Goal: Transaction & Acquisition: Purchase product/service

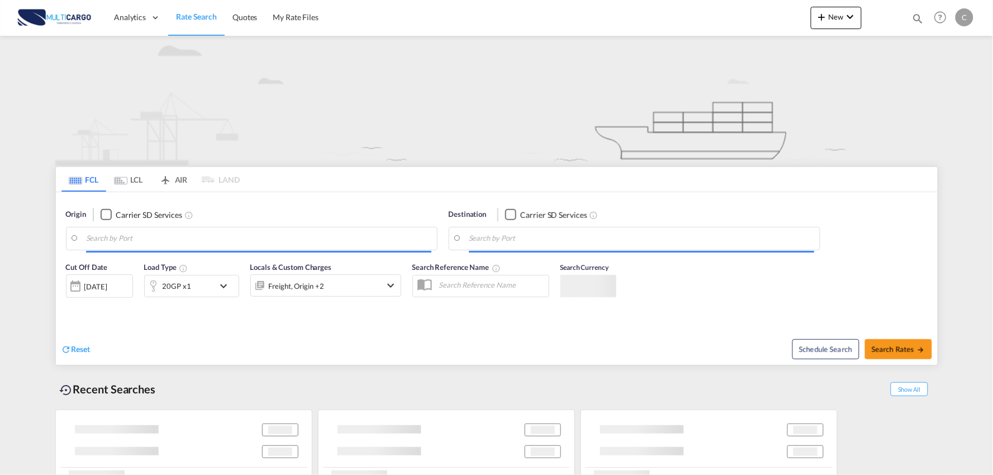
type input "Port of [GEOGRAPHIC_DATA], [GEOGRAPHIC_DATA], [GEOGRAPHIC_DATA]"
type input "Leixoes, Leixoes, PTLEI"
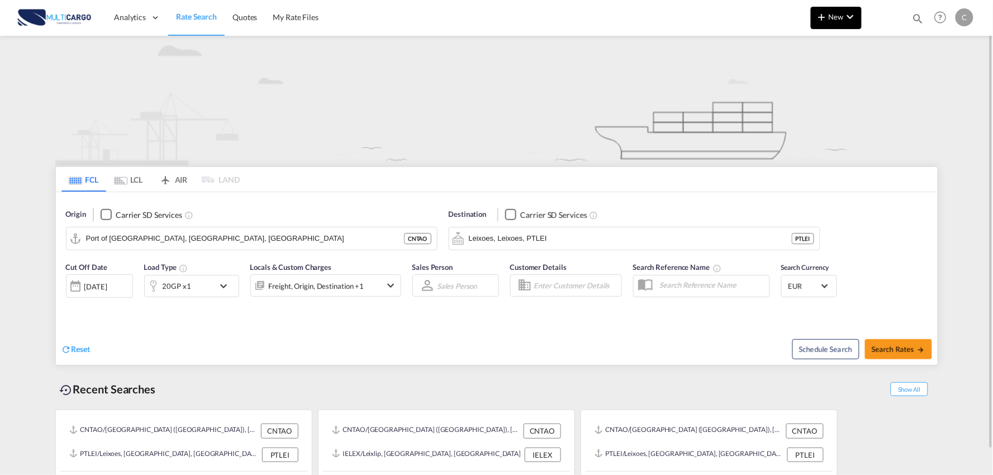
click at [842, 29] on button "New" at bounding box center [836, 18] width 51 height 22
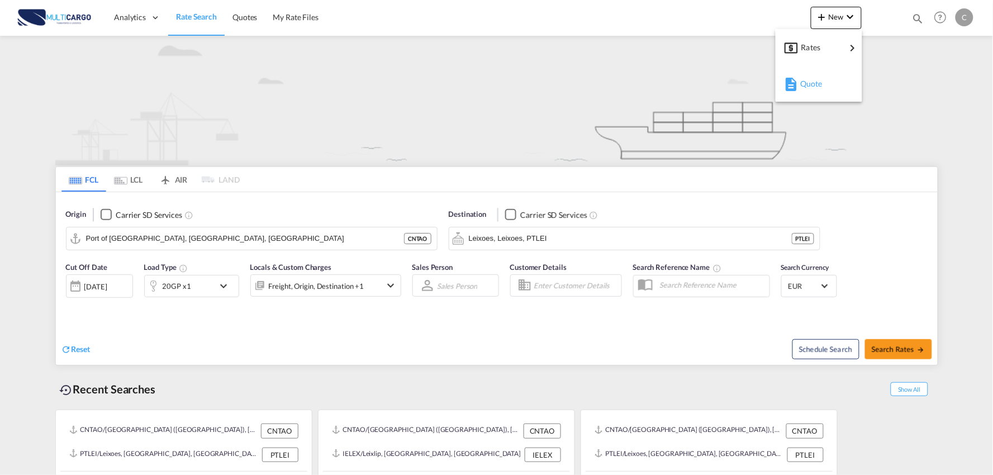
click at [829, 84] on div "Quote" at bounding box center [820, 84] width 41 height 28
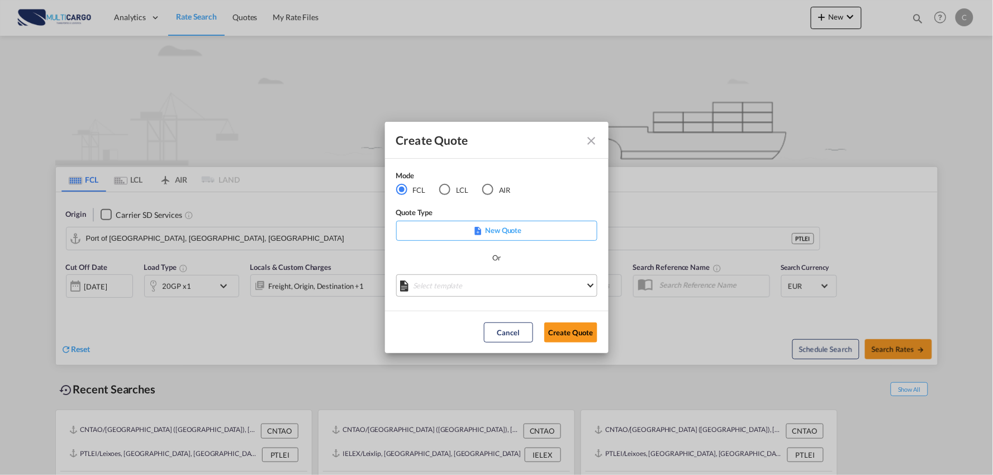
click at [456, 289] on md-select "Select template [DATE] IMP_EXW_FCL [PERSON_NAME] | [DATE] [DATE] IMP_DAP_FCL S/…" at bounding box center [496, 285] width 201 height 22
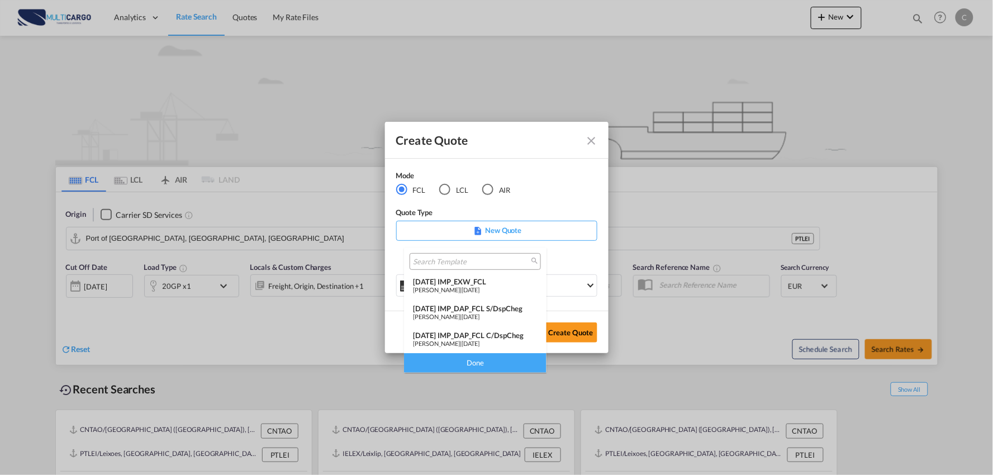
click at [499, 340] on div "[PERSON_NAME] | [DATE]" at bounding box center [475, 343] width 125 height 7
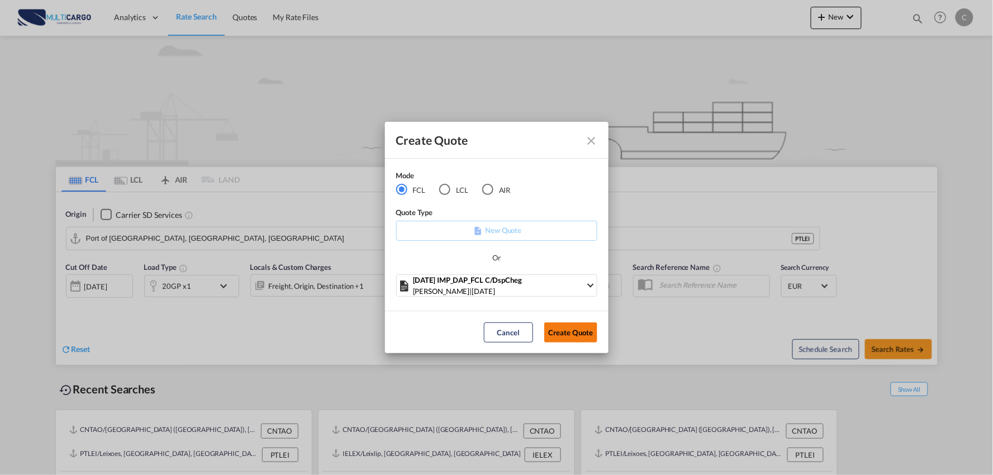
click at [568, 333] on button "Create Quote" at bounding box center [570, 332] width 53 height 20
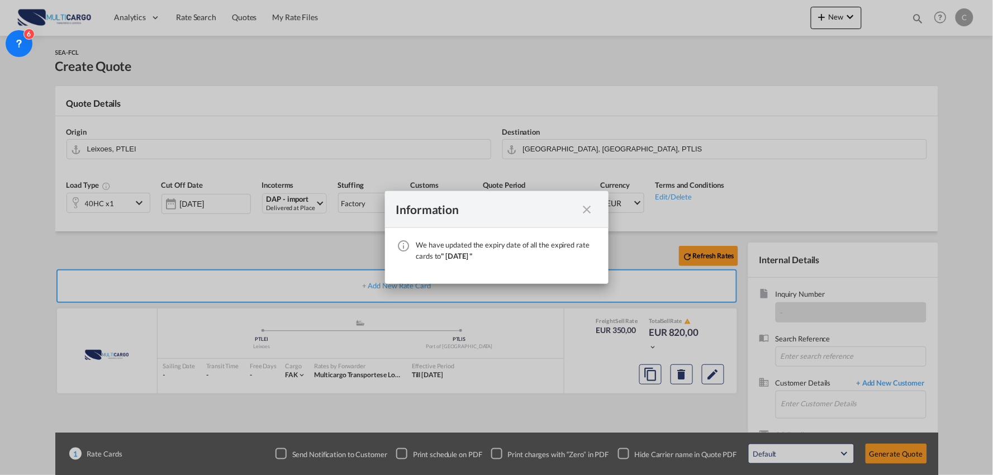
click at [588, 203] on md-icon "icon-close fg-AAA8AD cursor" at bounding box center [587, 209] width 13 height 13
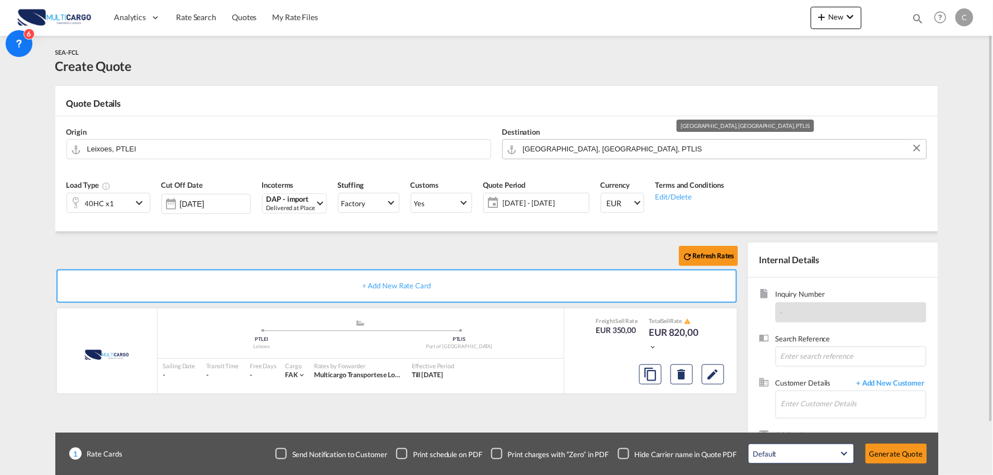
click at [557, 154] on input "[GEOGRAPHIC_DATA], [GEOGRAPHIC_DATA], PTLIS" at bounding box center [722, 149] width 398 height 20
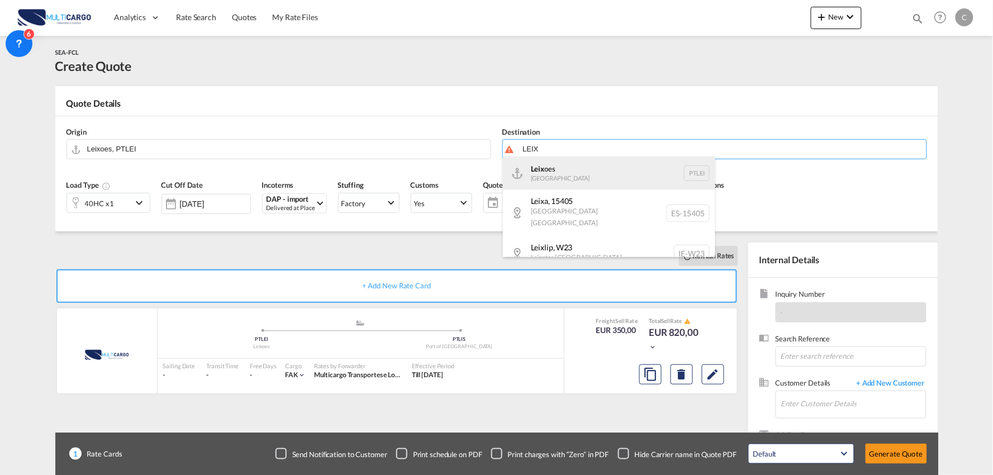
click at [533, 177] on div "Leix oes [GEOGRAPHIC_DATA] PTLEI" at bounding box center [609, 173] width 212 height 34
type input "Leixoes, PTLEI"
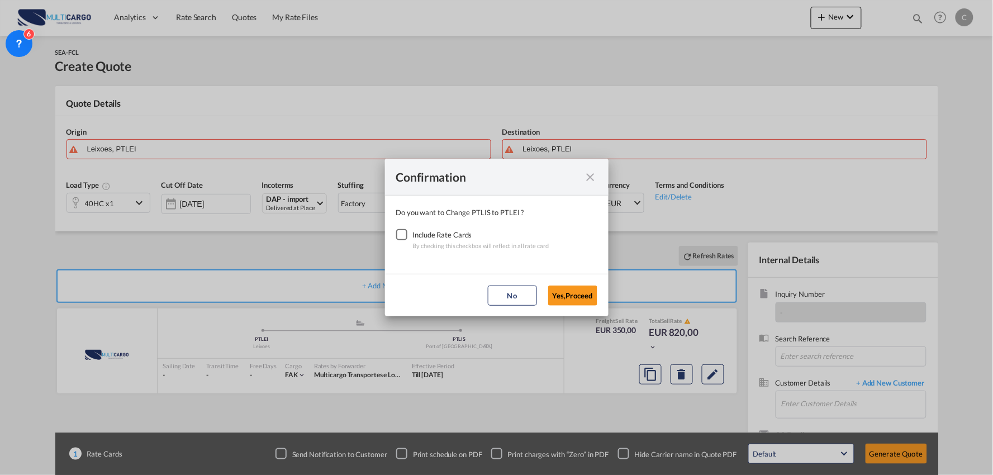
drag, startPoint x: 395, startPoint y: 231, endPoint x: 403, endPoint y: 231, distance: 8.4
click at [400, 231] on div "Checkbox No Ink" at bounding box center [401, 234] width 11 height 11
drag, startPoint x: 566, startPoint y: 296, endPoint x: 330, endPoint y: 177, distance: 263.7
click at [566, 295] on button "Yes,Proceed" at bounding box center [572, 296] width 49 height 20
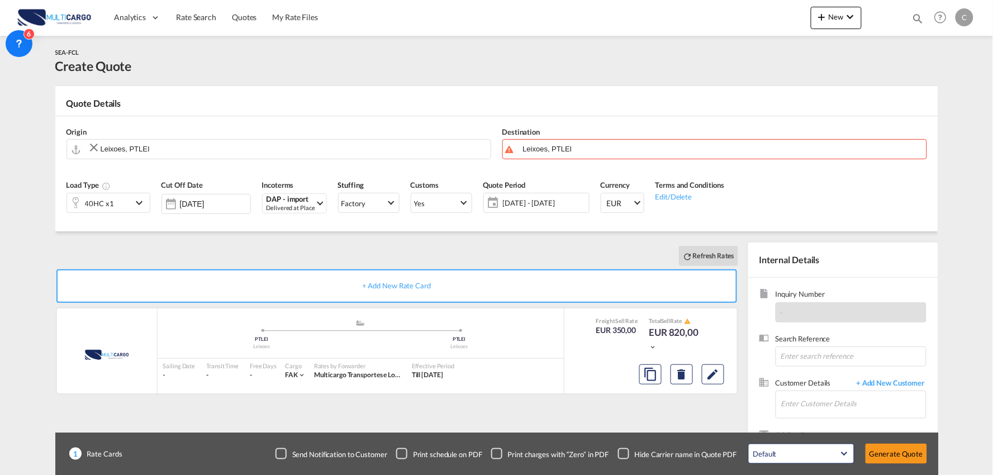
click at [272, 147] on input "Leixoes, PTLEI" at bounding box center [293, 149] width 385 height 20
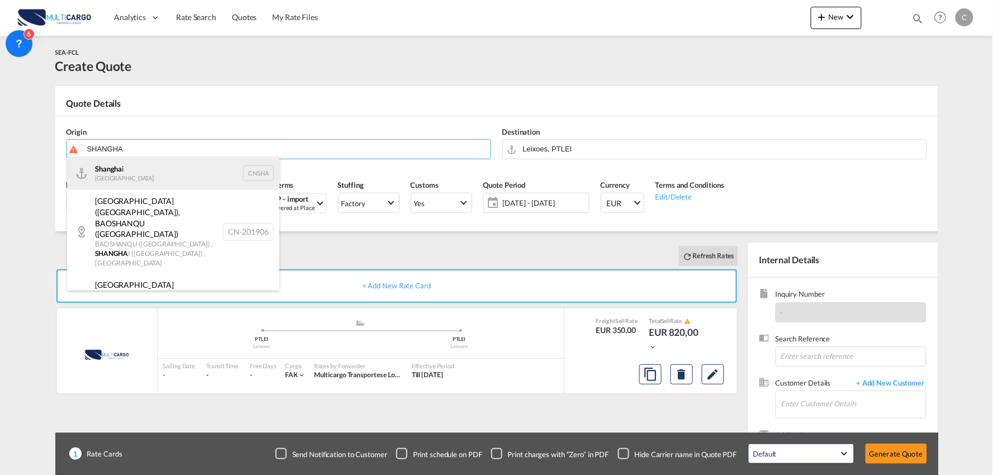
click at [137, 172] on div "Shangha i [GEOGRAPHIC_DATA] CNSHA" at bounding box center [173, 173] width 212 height 34
type input "[GEOGRAPHIC_DATA], [GEOGRAPHIC_DATA]"
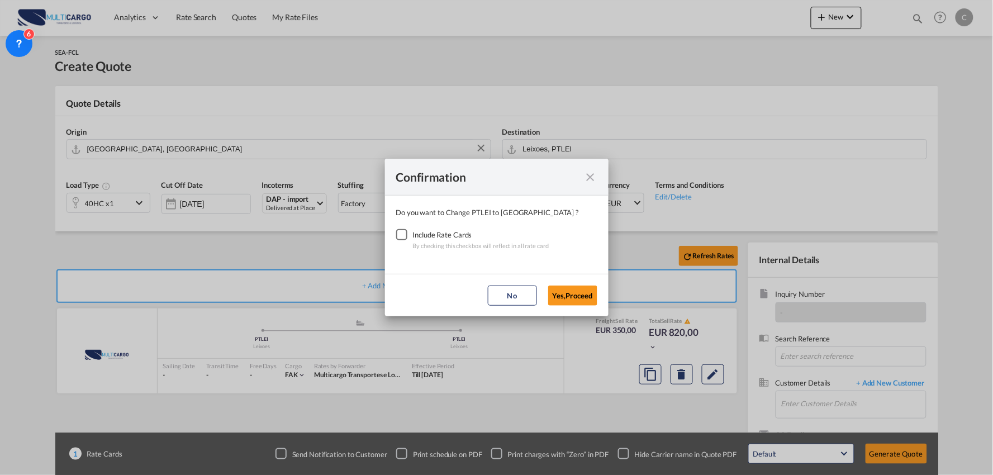
click at [402, 233] on div "Checkbox No Ink" at bounding box center [401, 234] width 11 height 11
click at [567, 291] on button "Yes,Proceed" at bounding box center [572, 296] width 49 height 20
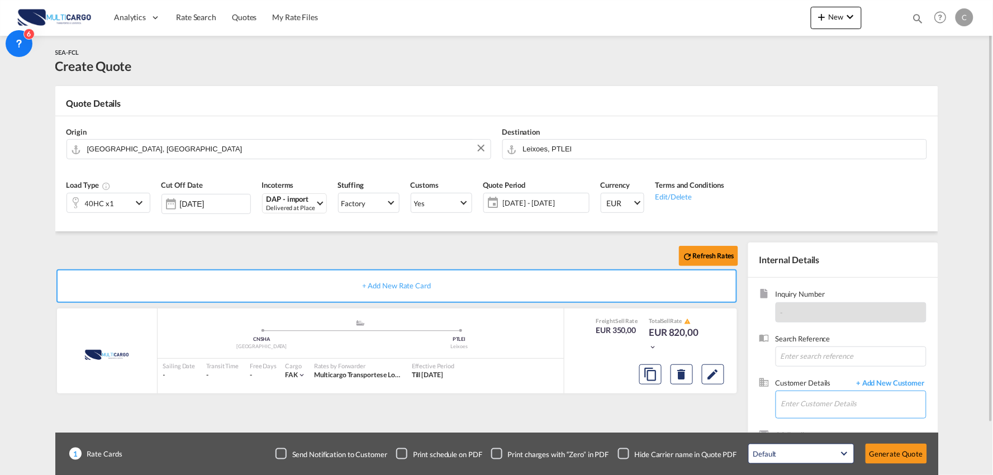
click at [878, 410] on input "Enter Customer Details" at bounding box center [853, 403] width 145 height 25
click at [826, 376] on div "[PERSON_NAME] [PERSON_NAME] [PERSON_NAME][EMAIL_ADDRESS][DOMAIN_NAME] | LOJA DA…" at bounding box center [887, 377] width 212 height 30
type input "LOJA DAS FERRAGENS [PERSON_NAME] LDA, [PERSON_NAME] [PERSON_NAME], [PERSON_NAME…"
click at [620, 450] on div "Checkbox No Ink" at bounding box center [623, 453] width 11 height 11
drag, startPoint x: 568, startPoint y: 411, endPoint x: 342, endPoint y: 300, distance: 252.4
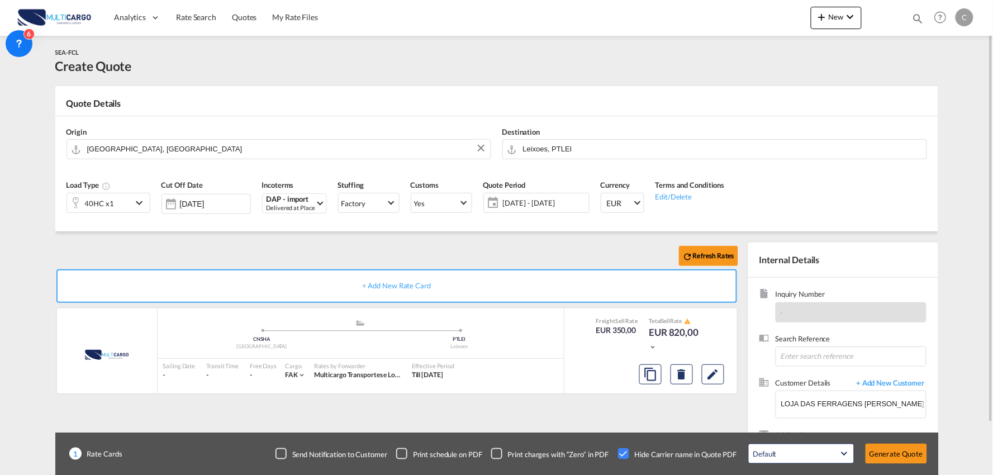
click at [567, 411] on div "Refresh Rates + Add New Rate Card MultiCargo added by you .a{fill:#aaa8ad;} .a{…" at bounding box center [398, 360] width 687 height 234
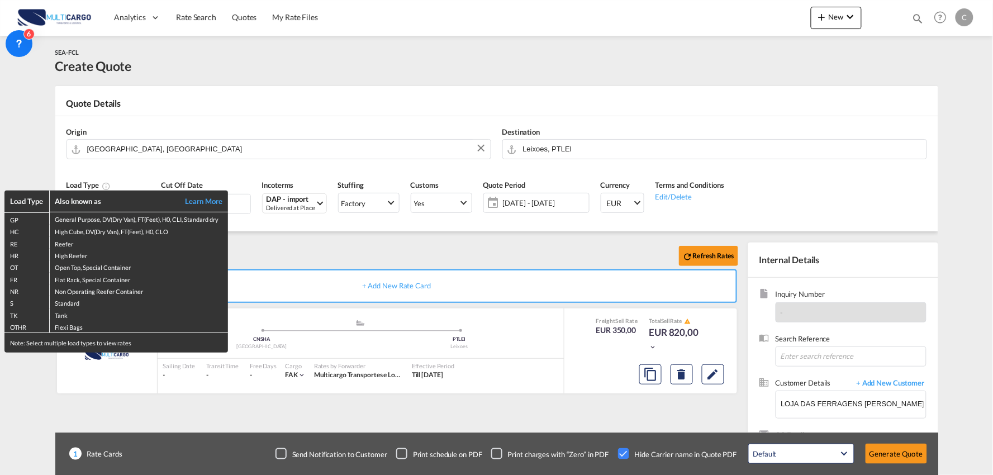
click at [282, 203] on div "Load Type Also known as Learn More GP General Purpose, DV(Dry Van), FT(Feet), H…" at bounding box center [496, 237] width 993 height 475
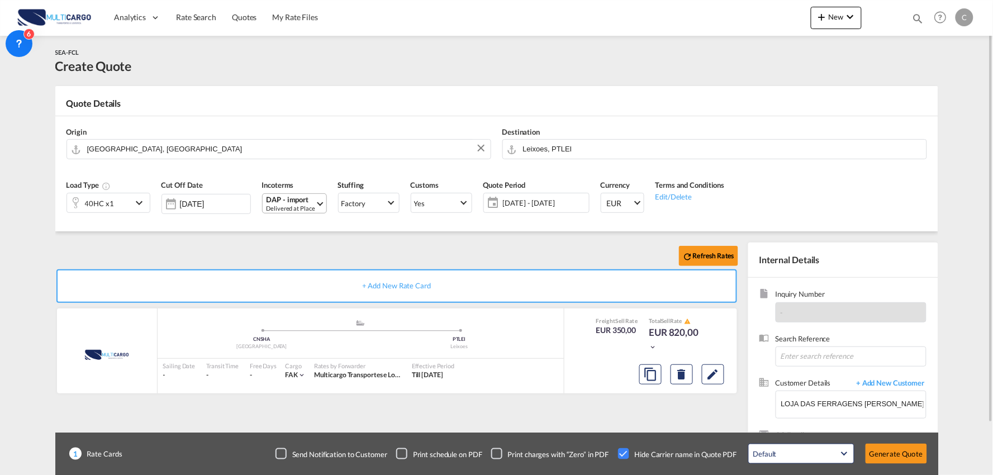
click at [287, 200] on div "DAP - import" at bounding box center [291, 200] width 49 height 8
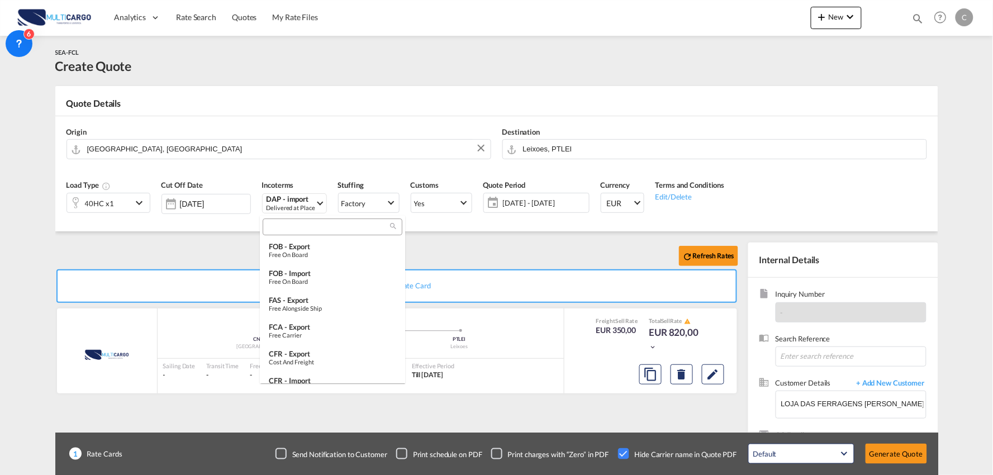
scroll to position [113, 0]
click at [297, 226] on input "search" at bounding box center [328, 227] width 124 height 10
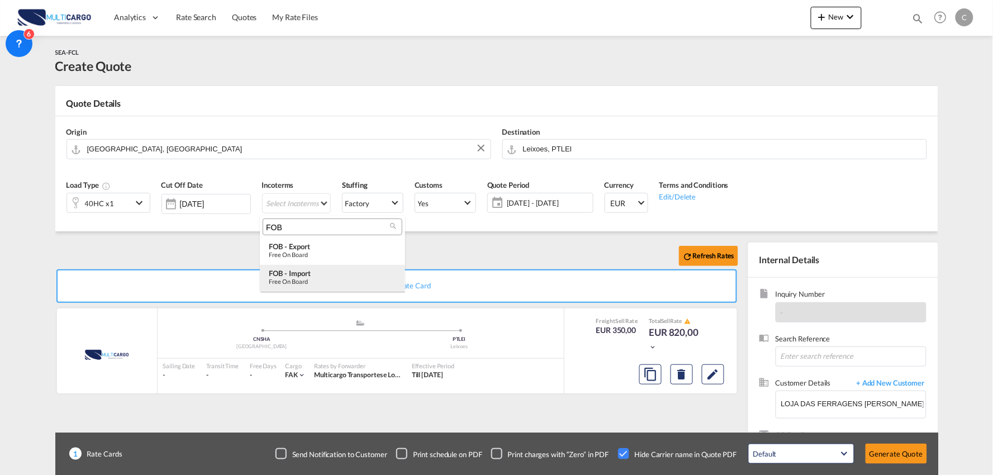
type input "FOB"
click at [315, 272] on div "FOB - import" at bounding box center [332, 273] width 127 height 9
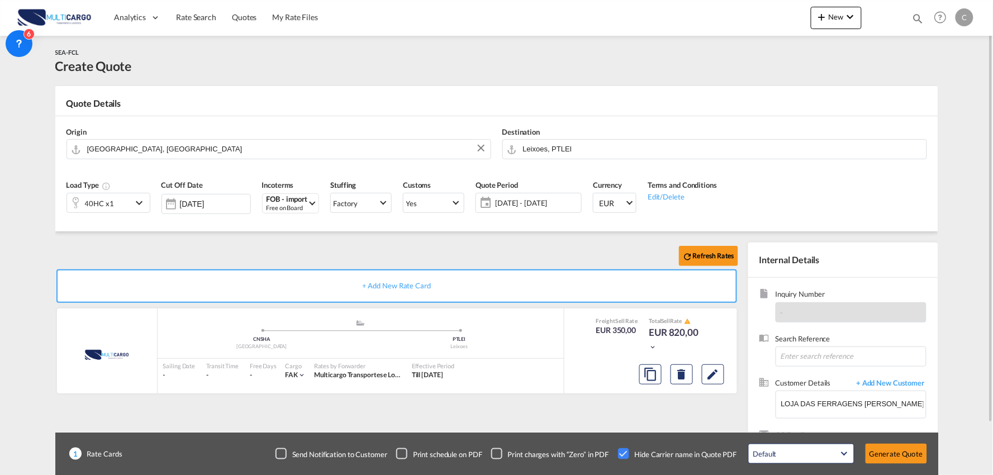
click at [510, 252] on div "Refresh Rates" at bounding box center [398, 256] width 687 height 27
click at [116, 211] on div "40HC x1" at bounding box center [99, 202] width 65 height 19
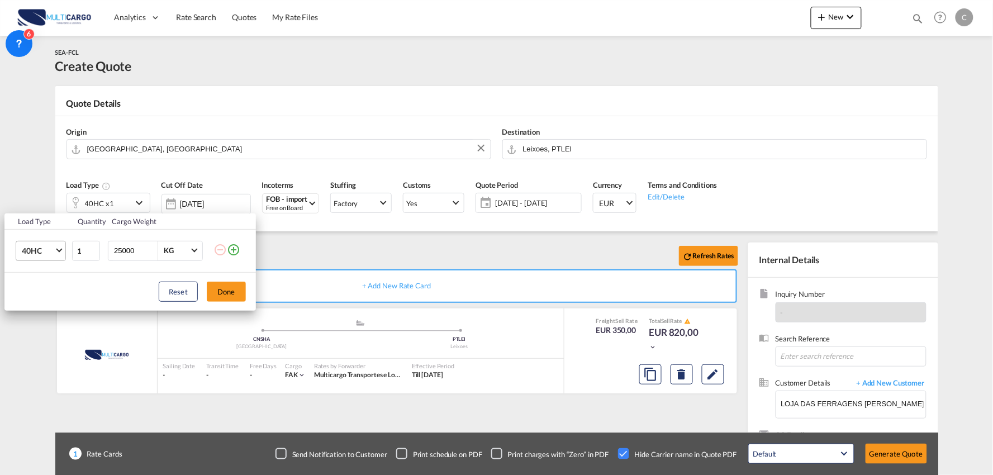
click at [68, 249] on td "40HC 20GP 40GP 40HC 45HC 20RE 40RE 40HR 20OT 40OT 20FR 40FR 40NR 20NR 45S 20TK …" at bounding box center [37, 250] width 67 height 43
click at [58, 249] on span "Choose: \a40HC" at bounding box center [59, 249] width 6 height 6
click at [45, 198] on md-option "20GP" at bounding box center [51, 197] width 76 height 27
click at [233, 291] on button "Done" at bounding box center [226, 292] width 39 height 20
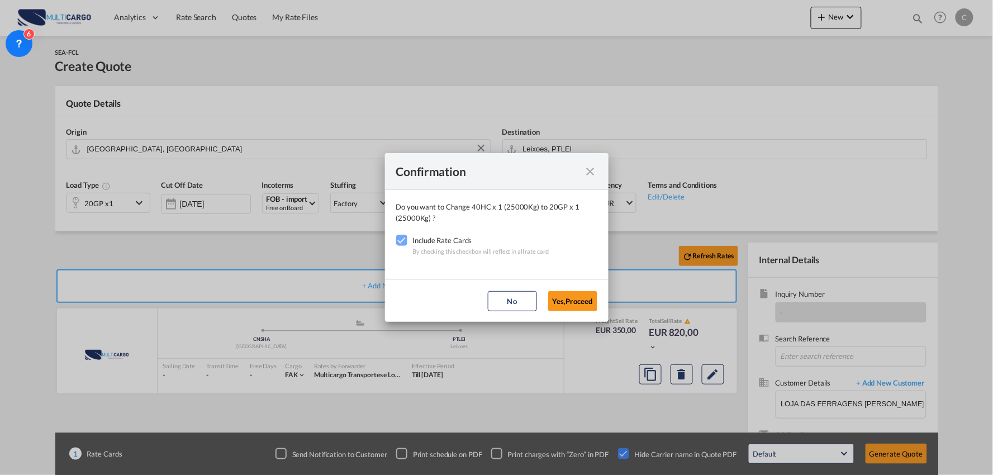
click at [597, 302] on md-dialog-actions "No Yes,Proceed" at bounding box center [497, 300] width 224 height 42
drag, startPoint x: 568, startPoint y: 302, endPoint x: 856, endPoint y: 409, distance: 307.3
click at [570, 302] on button "Yes,Proceed" at bounding box center [572, 301] width 49 height 20
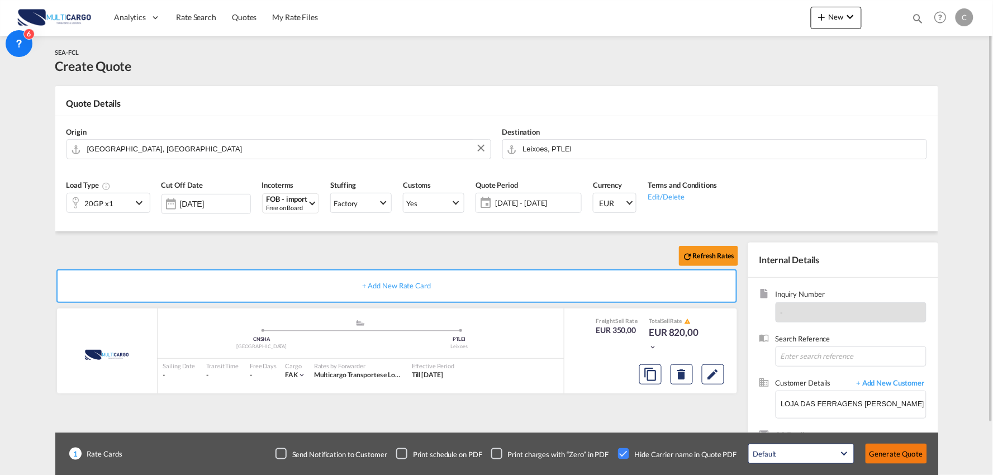
click at [887, 453] on button "Generate Quote" at bounding box center [896, 454] width 61 height 20
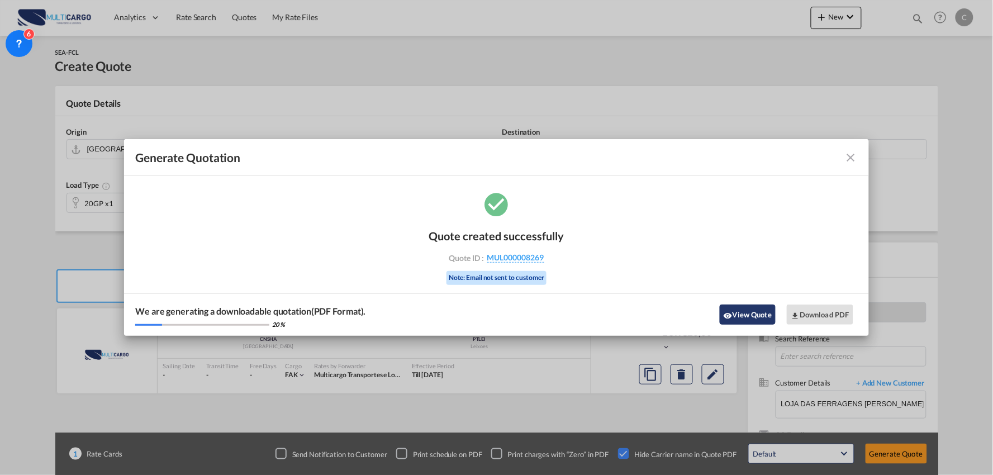
click at [755, 309] on button "View Quote" at bounding box center [748, 315] width 56 height 20
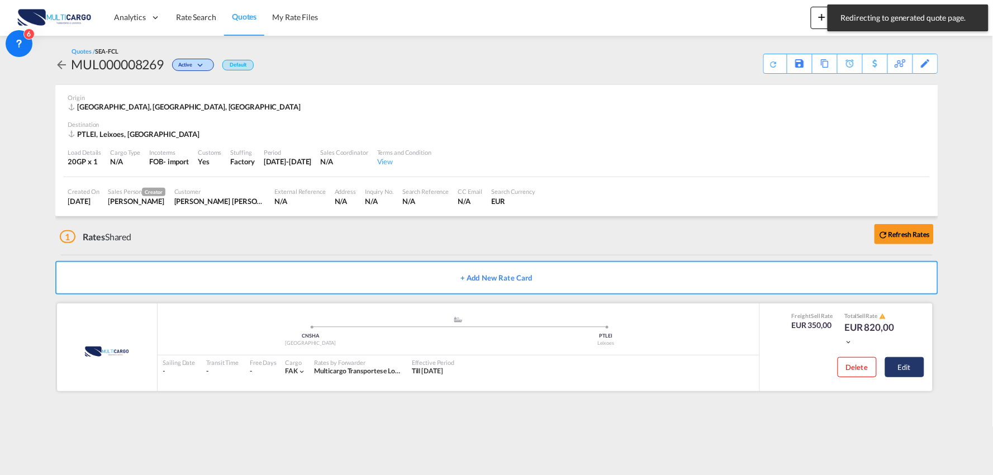
click at [903, 361] on button "Edit" at bounding box center [904, 367] width 39 height 20
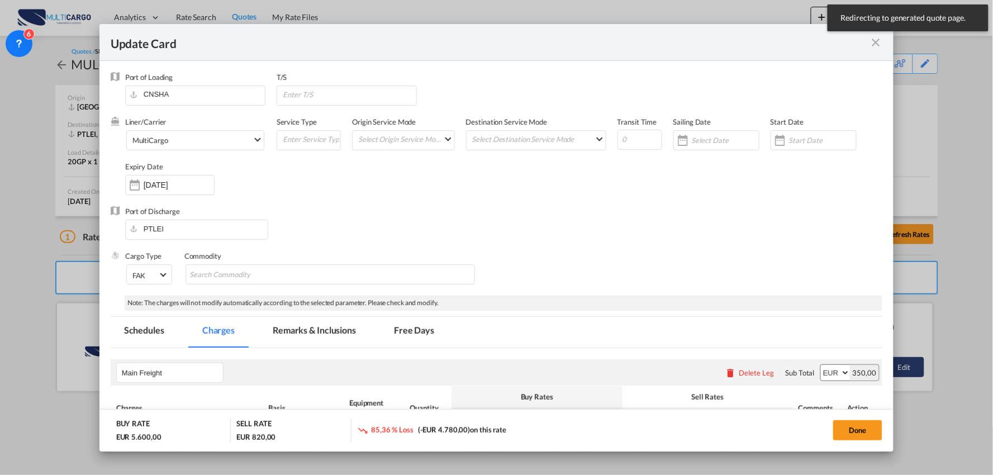
select select "per container"
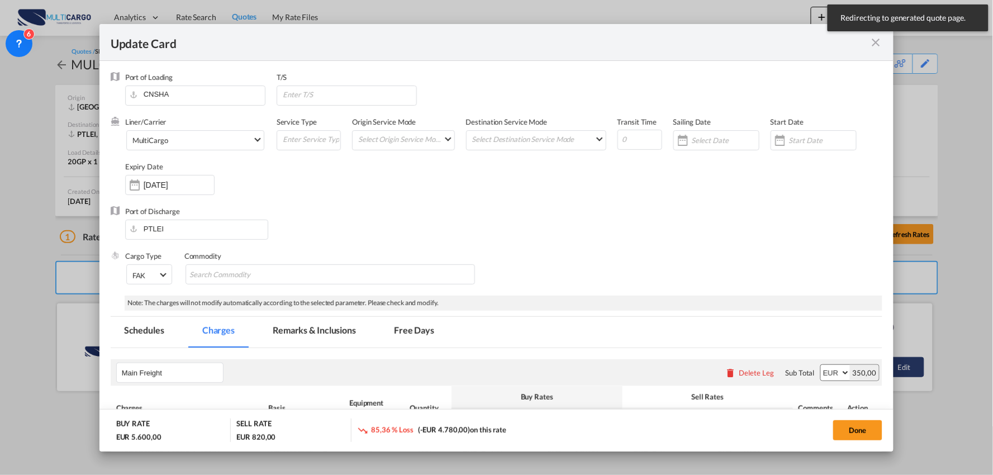
select select "per container"
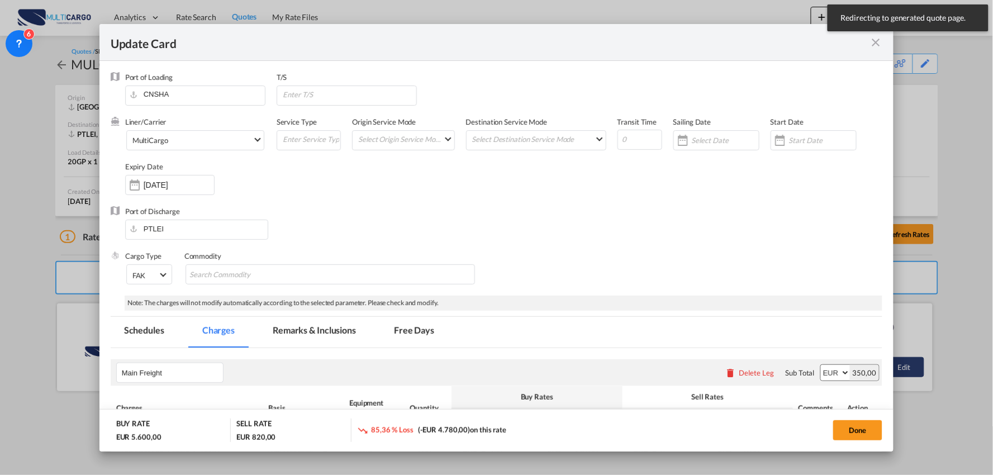
select select "per container"
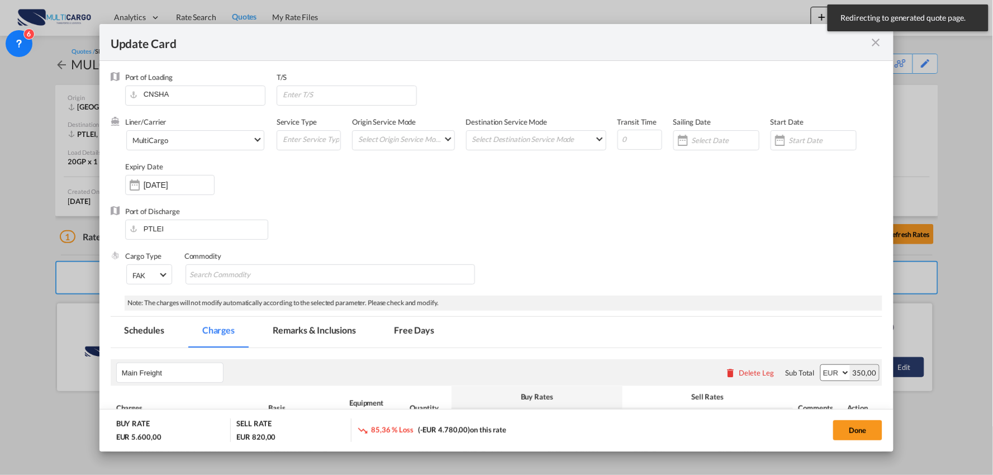
select select "per B/L"
select select "per container"
select select "per B/L"
select select "per container"
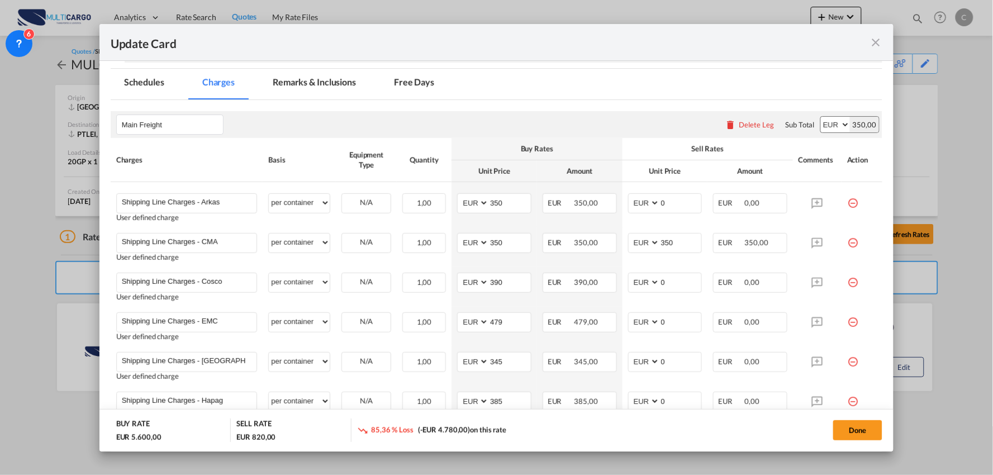
click at [741, 129] on button "Delete Leg" at bounding box center [749, 124] width 49 height 9
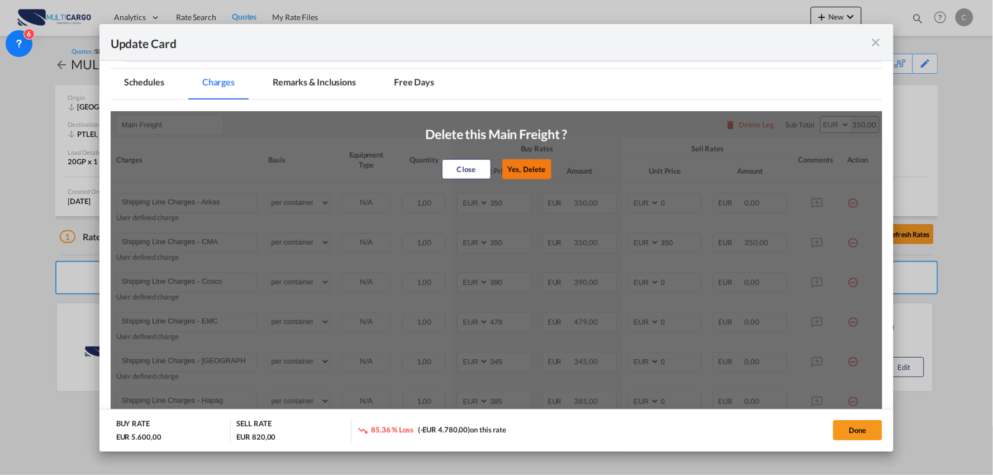
click at [527, 163] on button "Yes, Delete" at bounding box center [526, 169] width 49 height 20
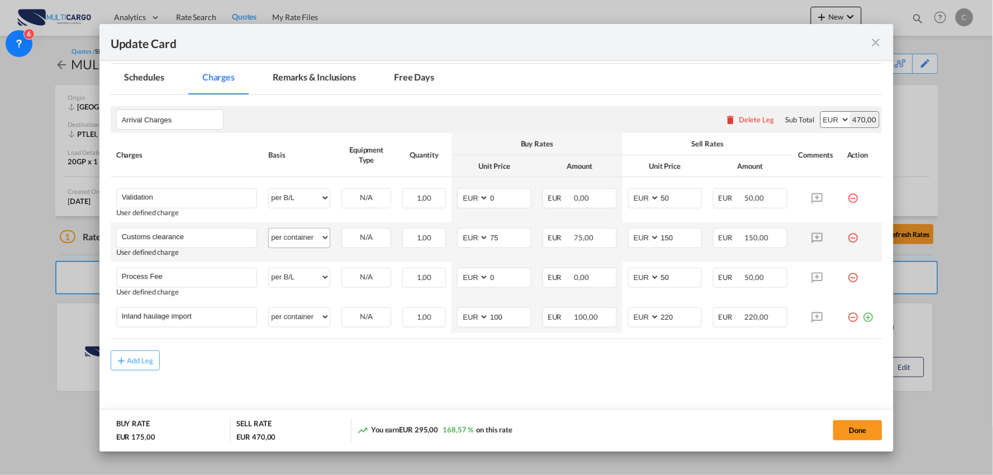
scroll to position [254, 0]
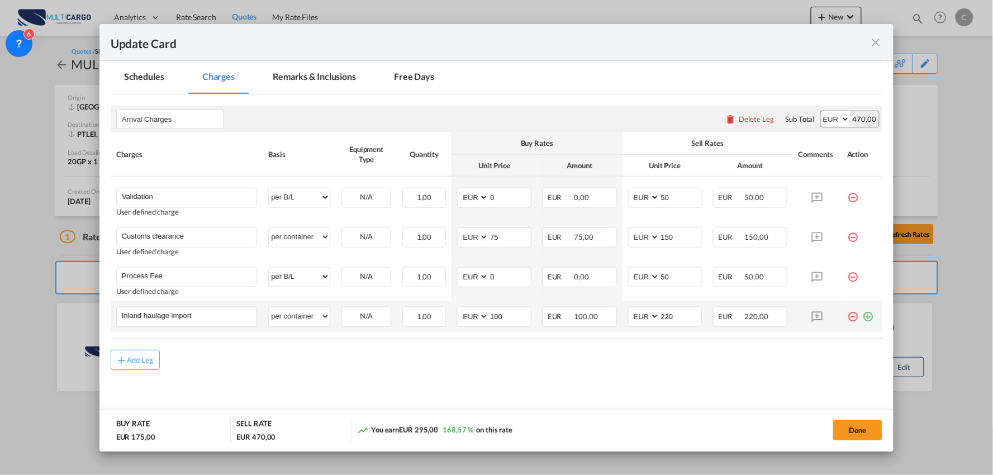
click at [862, 316] on md-icon "icon-plus-circle-outline green-400-fg" at bounding box center [867, 312] width 11 height 11
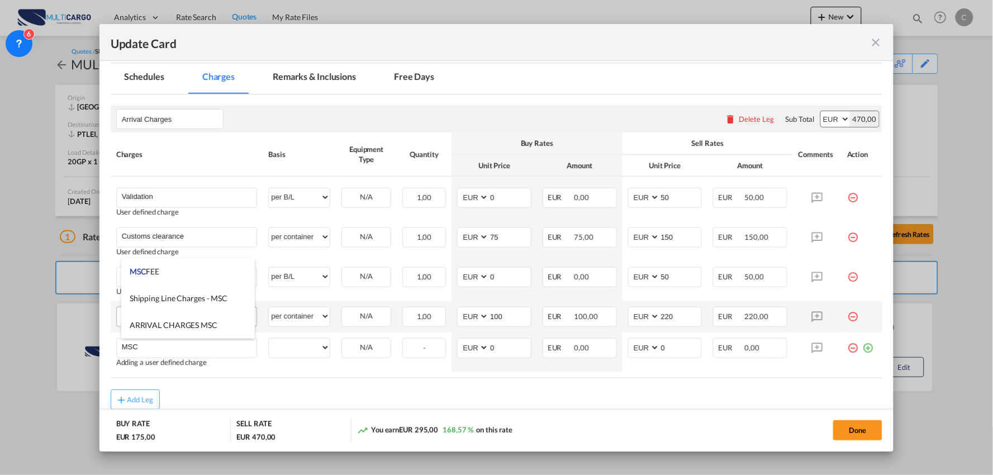
drag, startPoint x: 200, startPoint y: 301, endPoint x: 202, endPoint y: 308, distance: 8.1
click at [200, 301] on span "Shipping Line Charges - MSC" at bounding box center [179, 298] width 98 height 10
type input "Shipping Line Charges - MSC"
select select "per container"
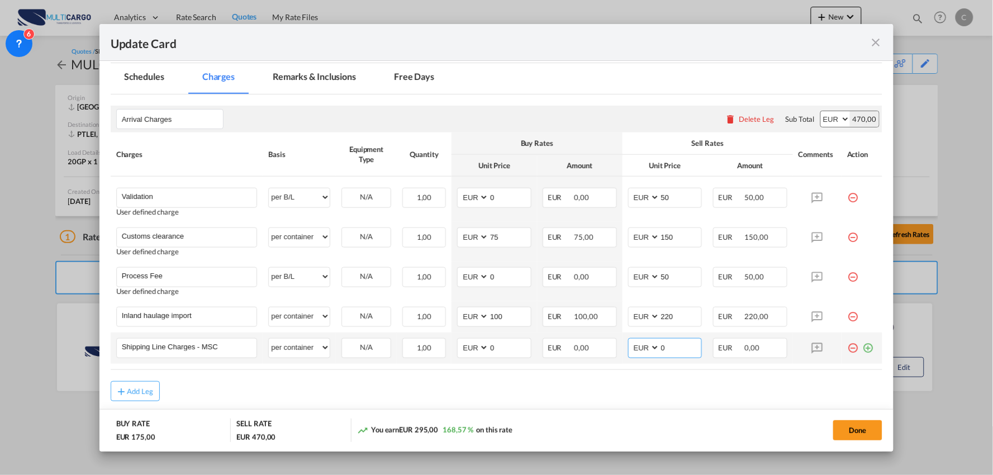
drag, startPoint x: 658, startPoint y: 352, endPoint x: 633, endPoint y: 349, distance: 25.4
click at [633, 349] on md-input-container "AED AFN ALL AMD ANG AOA ARS AUD AWG AZN BAM BBD BDT BGN BHD BIF BMD BND [PERSON…" at bounding box center [665, 348] width 74 height 20
type input "347"
drag, startPoint x: 505, startPoint y: 342, endPoint x: 442, endPoint y: 347, distance: 63.4
click at [447, 348] on tr "Shipping Line Charges - MSC Please Enter User Defined Charges Cannot Be Publish…" at bounding box center [497, 348] width 772 height 31
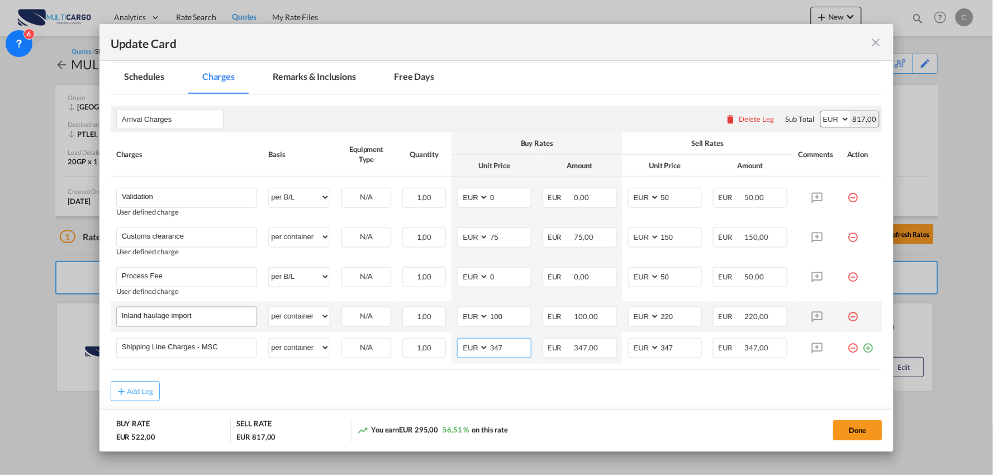
type input "347"
drag, startPoint x: 216, startPoint y: 321, endPoint x: -36, endPoint y: 304, distance: 252.1
click at [0, 304] on html "Analytics Reports Dashboard Rate Search Quotes My Rate Files" at bounding box center [496, 237] width 993 height 475
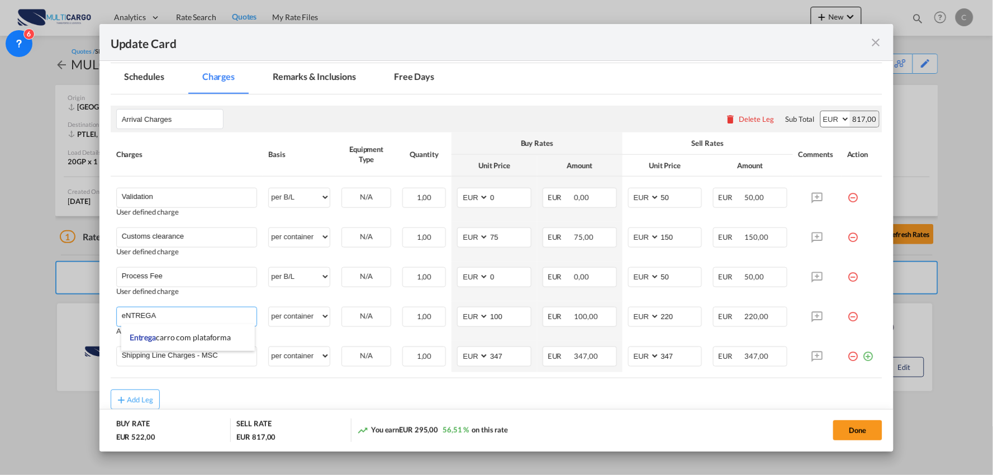
drag, startPoint x: 169, startPoint y: 312, endPoint x: 54, endPoint y: 305, distance: 115.4
click at [56, 304] on div "Update Card Port of [GEOGRAPHIC_DATA] [GEOGRAPHIC_DATA] T/S Liner/Carrier Multi…" at bounding box center [496, 237] width 993 height 475
type input "Entrega"
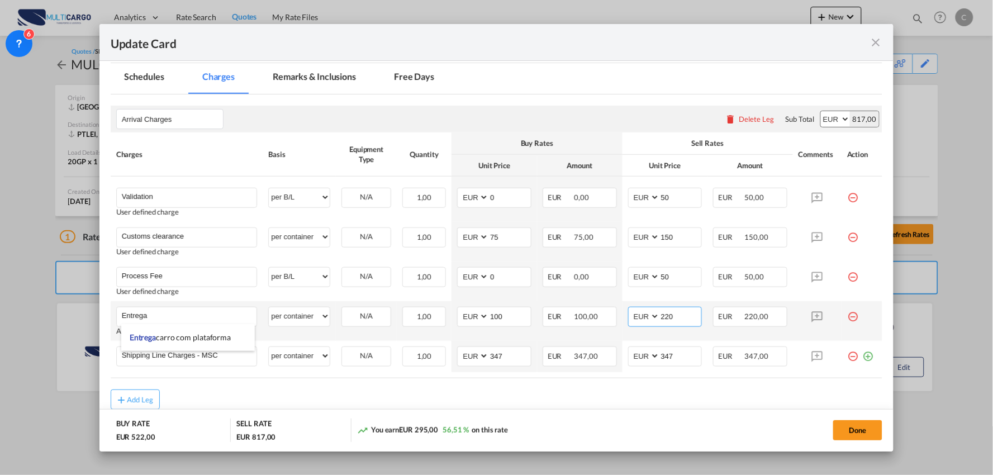
drag, startPoint x: 678, startPoint y: 311, endPoint x: 620, endPoint y: 325, distance: 59.2
click at [623, 325] on td "AED AFN ALL AMD ANG AOA ARS AUD AWG AZN BAM BBD BDT BGN BHD BIF BMD BND [PERSON…" at bounding box center [666, 321] width 86 height 40
type input "195"
drag, startPoint x: 521, startPoint y: 321, endPoint x: 421, endPoint y: 303, distance: 102.2
click at [426, 303] on tr "Entrega Please Enter User Defined Charges Cannot Be Published Adding a user def…" at bounding box center [497, 321] width 772 height 40
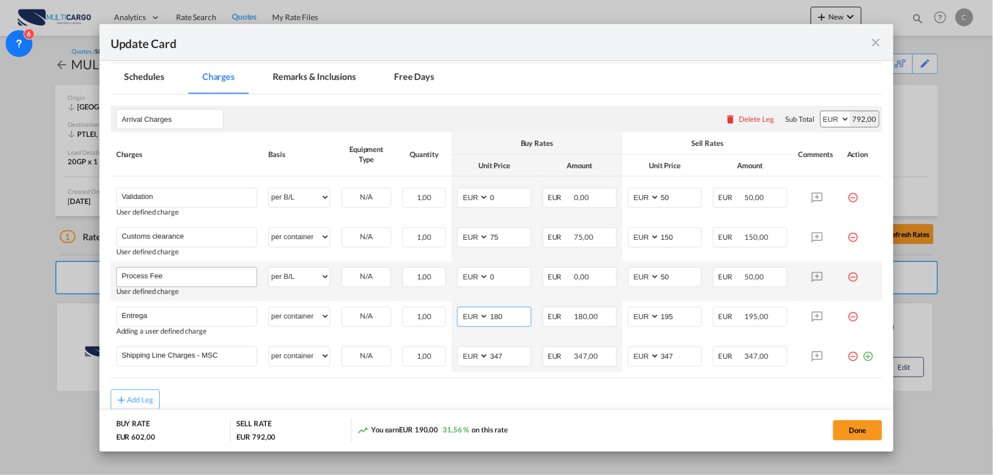
type input "180"
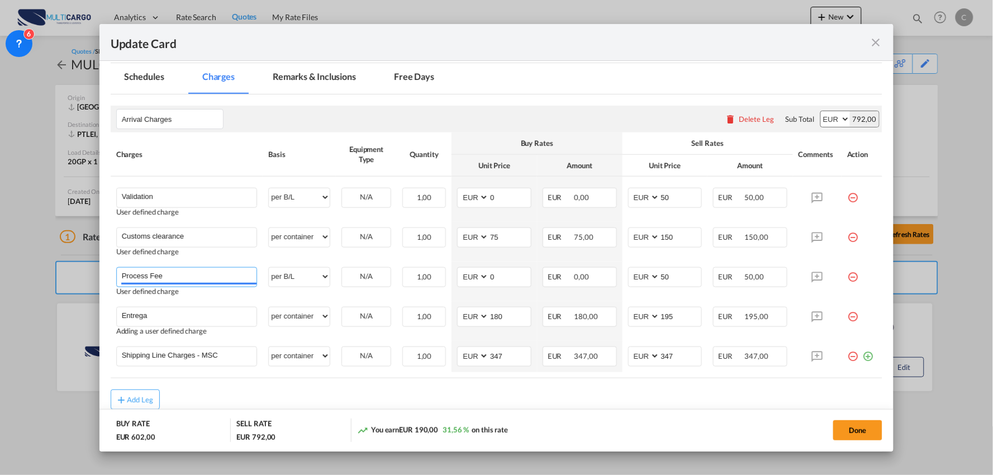
drag, startPoint x: 186, startPoint y: 278, endPoint x: 70, endPoint y: 278, distance: 115.1
click at [73, 281] on div "Update Card Port of [GEOGRAPHIC_DATA] [GEOGRAPHIC_DATA] T/S Liner/Carrier Multi…" at bounding box center [496, 237] width 993 height 475
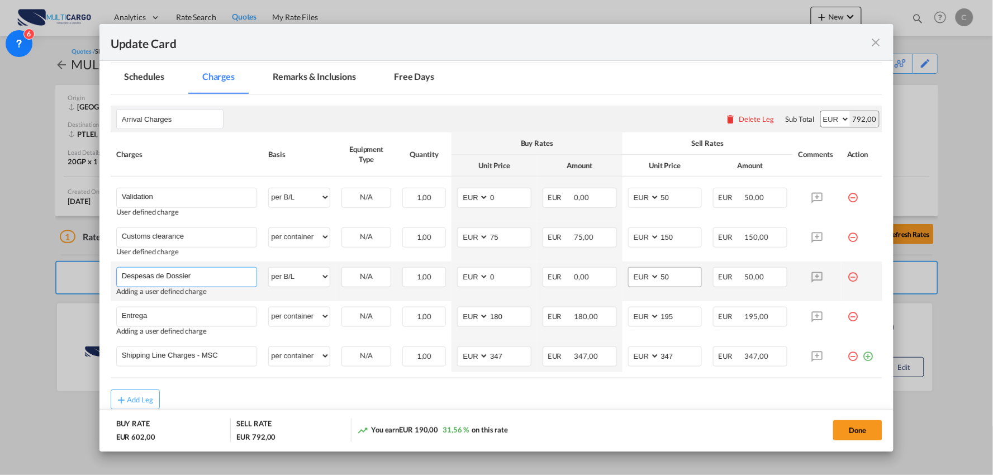
type input "Despesas de Dossier"
drag, startPoint x: 667, startPoint y: 282, endPoint x: 619, endPoint y: 282, distance: 48.1
click at [628, 282] on md-input-container "AED AFN ALL AMD ANG AOA ARS AUD AWG AZN BAM BBD BDT BGN BHD BIF BMD BND BOB BRL…" at bounding box center [665, 277] width 74 height 20
click at [507, 277] on input "0" at bounding box center [510, 276] width 42 height 17
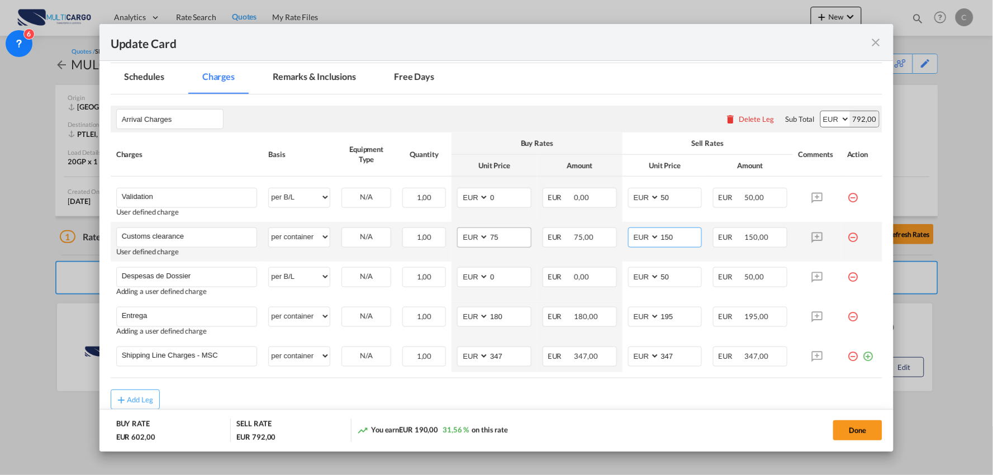
drag, startPoint x: 548, startPoint y: 240, endPoint x: 477, endPoint y: 240, distance: 70.4
click at [478, 240] on tr "Customs clearance Please Enter User Defined Charges Cannot Be Published User de…" at bounding box center [497, 242] width 772 height 40
type input "100"
drag, startPoint x: 511, startPoint y: 238, endPoint x: 378, endPoint y: 239, distance: 133.6
click at [381, 239] on tr "Customs clearance Please Enter User Defined Charges Cannot Be Published User de…" at bounding box center [497, 242] width 772 height 40
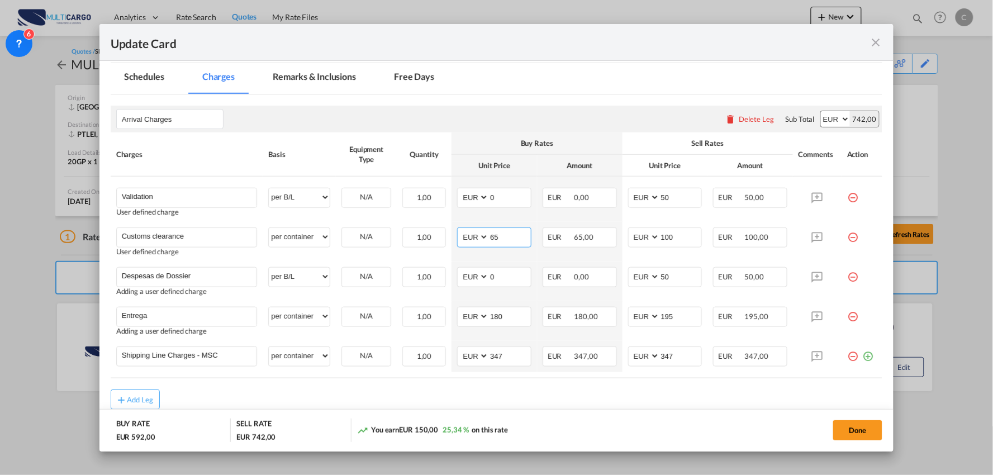
type input "65"
drag, startPoint x: 571, startPoint y: 415, endPoint x: 571, endPoint y: 397, distance: 17.9
click at [571, 416] on md-dialog-actions "BUY RATE EUR 592,00 SELL RATE EUR 742,00 You earn EUR 150,00 25,34 % on this ra…" at bounding box center [496, 430] width 795 height 42
drag, startPoint x: 159, startPoint y: 194, endPoint x: 25, endPoint y: 185, distance: 134.4
click at [28, 186] on div "Update Card Port of [GEOGRAPHIC_DATA] [GEOGRAPHIC_DATA] T/S Liner/Carrier Multi…" at bounding box center [496, 237] width 993 height 475
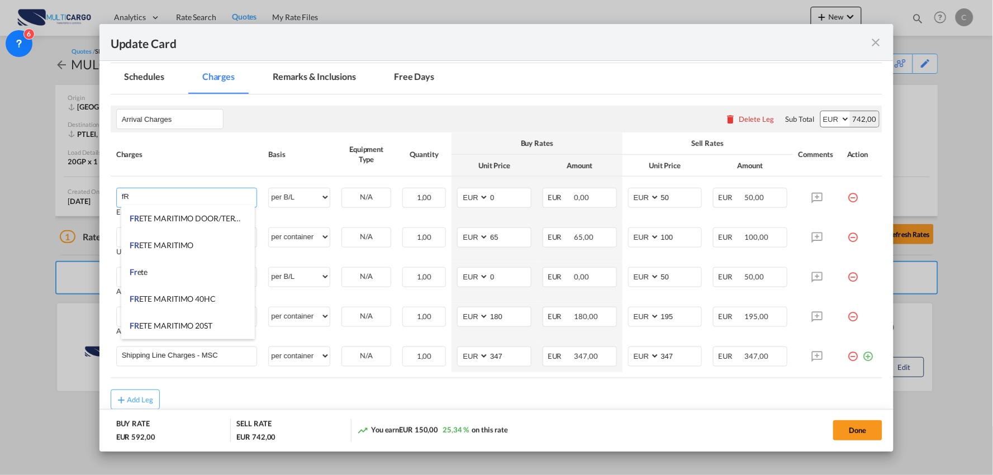
type input "f"
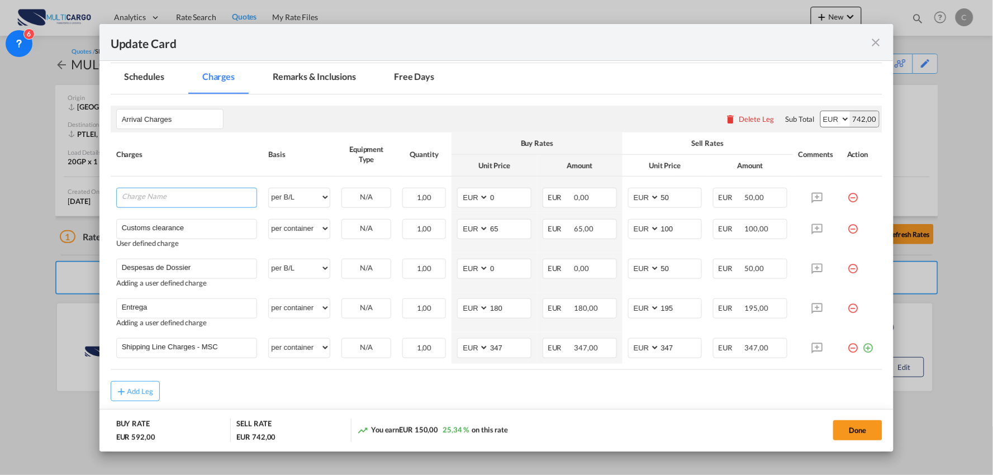
type input "G"
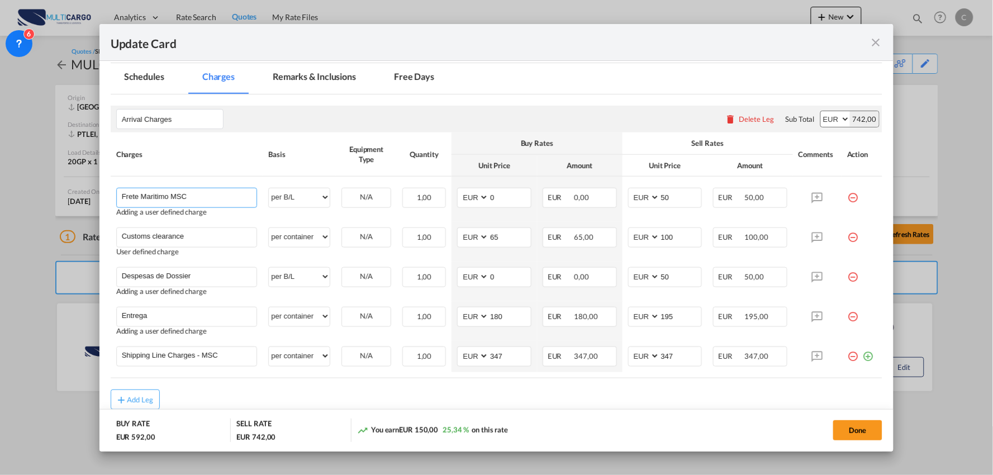
type input "Frete Maritimo MSC"
click at [227, 170] on th "Charges" at bounding box center [187, 154] width 153 height 44
click at [299, 194] on select "per equipment per container per B/L per shipping bill per shipment per pallet p…" at bounding box center [299, 197] width 61 height 18
select select "per equipment"
click at [269, 188] on select "per equipment per container per B/L per shipping bill per shipment per pallet p…" at bounding box center [299, 197] width 61 height 18
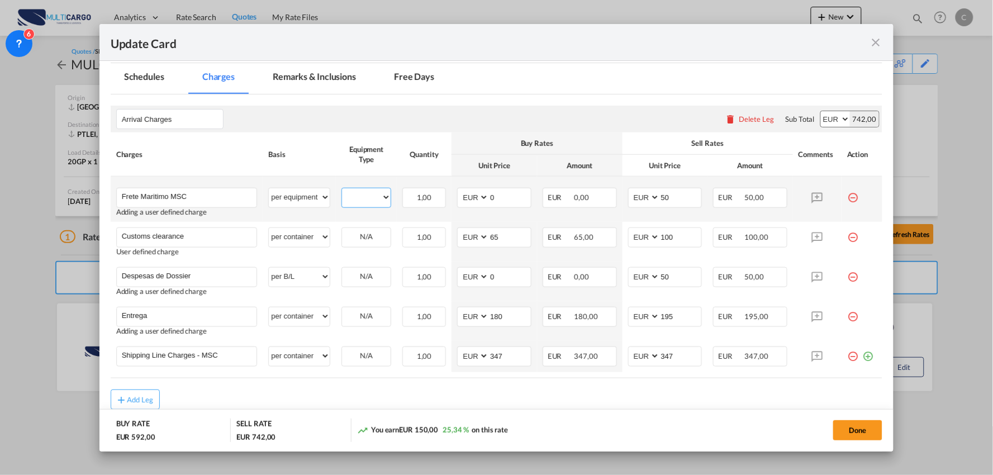
click at [367, 201] on select "20GP" at bounding box center [366, 197] width 49 height 15
select select "20GP"
click at [342, 190] on select "20GP" at bounding box center [366, 197] width 49 height 15
click at [280, 386] on rate-modification "Arrival Charges Please enter leg name Leg Name Already Exists Delete Leg Sub To…" at bounding box center [497, 251] width 772 height 315
drag, startPoint x: 229, startPoint y: 358, endPoint x: -63, endPoint y: 347, distance: 292.5
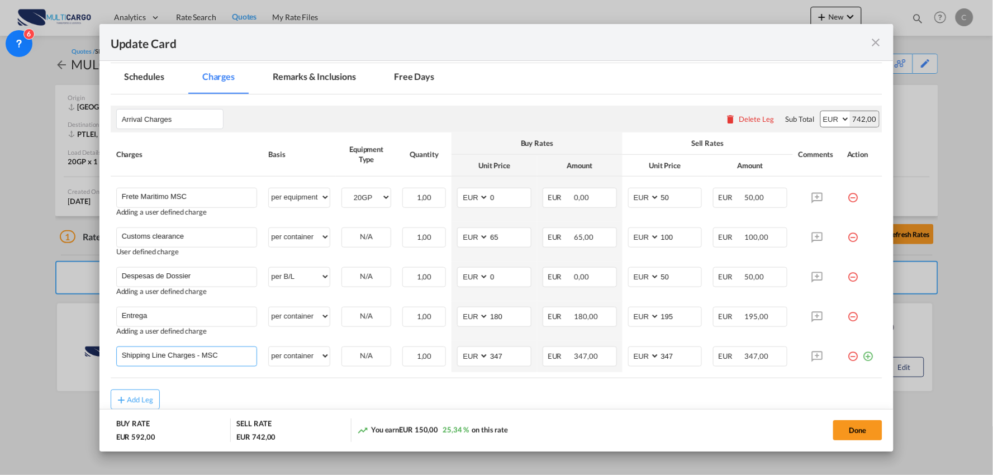
click at [0, 347] on html "Analytics Reports Dashboard Rate Search Quotes My Rate Files" at bounding box center [496, 237] width 993 height 475
type input "Despesas de Chegada MSC"
click at [297, 393] on rate-modification "Arrival Charges Please enter leg name Leg Name Already Exists Delete Leg Sub To…" at bounding box center [497, 256] width 772 height 324
click at [860, 430] on button "Done" at bounding box center [857, 430] width 49 height 20
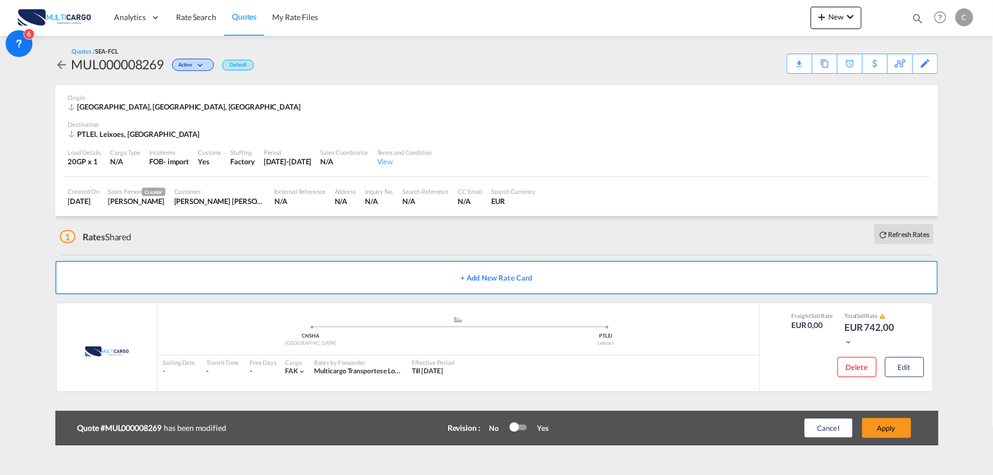
click at [894, 423] on button "Apply" at bounding box center [886, 428] width 49 height 20
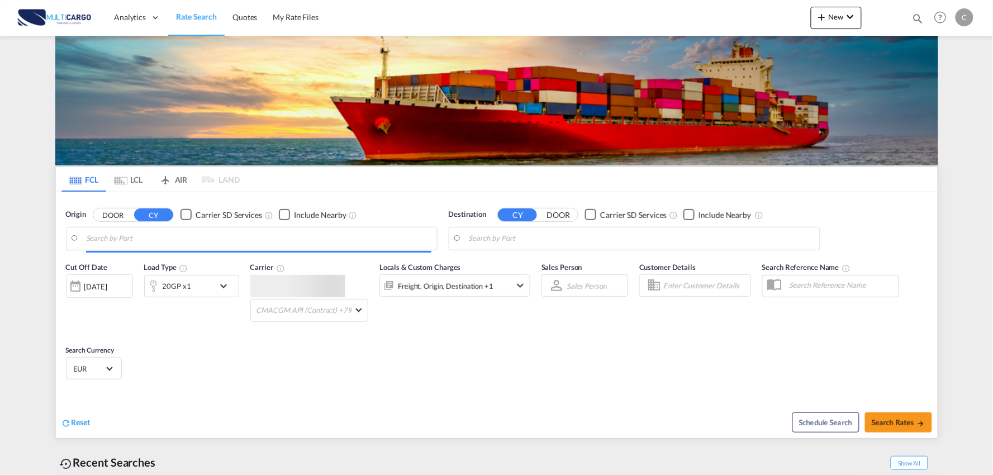
type input "Port of [GEOGRAPHIC_DATA], [GEOGRAPHIC_DATA], [GEOGRAPHIC_DATA]"
type input "Leixoes, Leixoes, PTLEI"
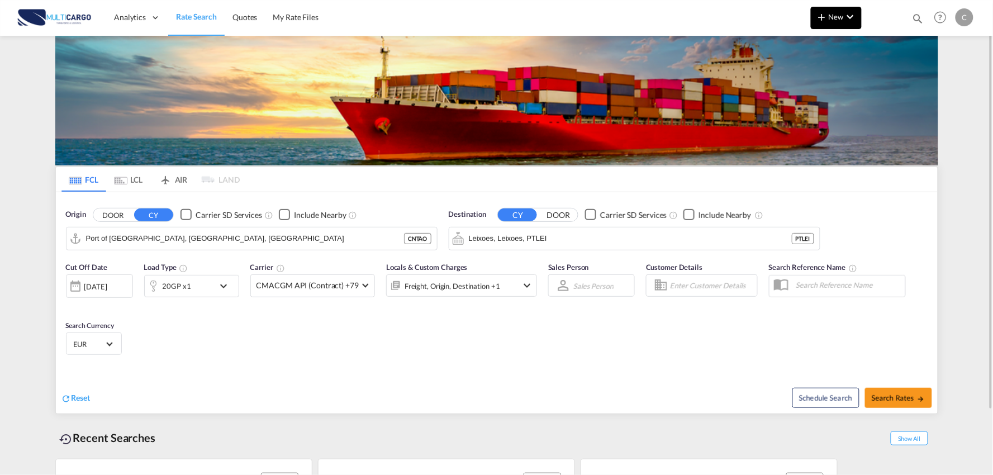
click at [830, 15] on span "New" at bounding box center [836, 16] width 42 height 9
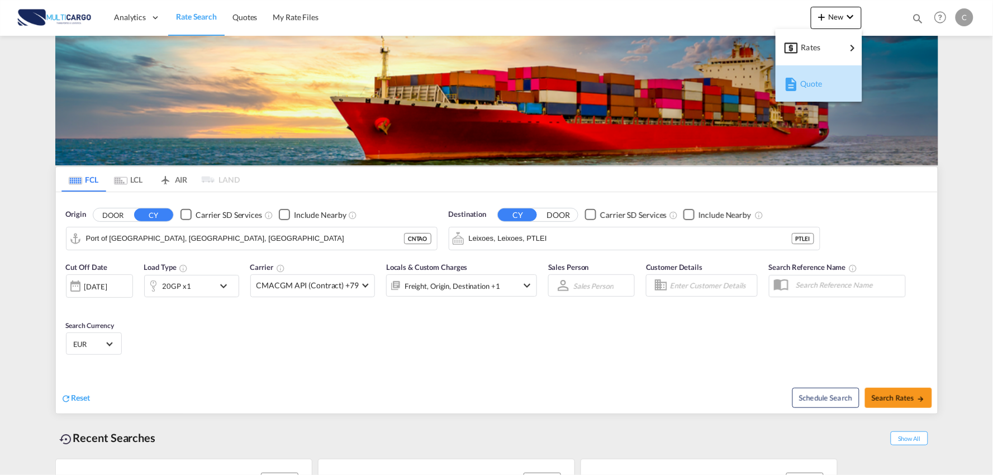
click at [813, 79] on span "Quote" at bounding box center [806, 84] width 12 height 22
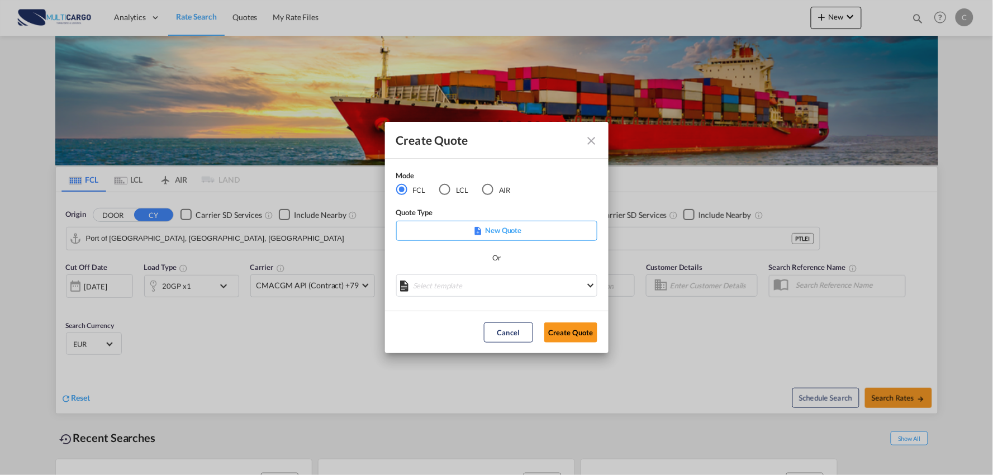
click at [493, 192] on div "AIR" at bounding box center [487, 189] width 11 height 11
click at [504, 281] on md-select "Select template 26/02/25 IMP_DAP_AIR_>500 Patricia Barroso | 26 Feb 2025 26/02/…" at bounding box center [496, 285] width 201 height 22
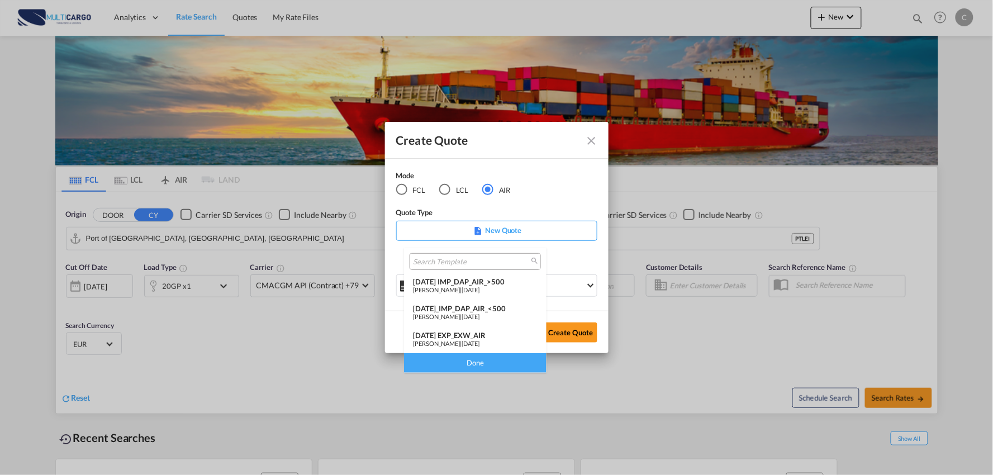
click at [490, 283] on div "26/02/25 IMP_DAP_AIR_>500" at bounding box center [475, 281] width 125 height 9
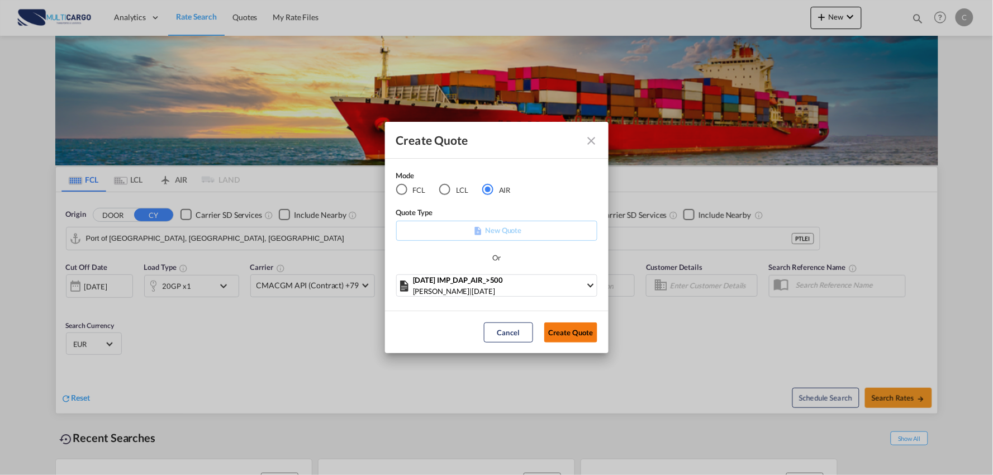
click at [570, 327] on button "Create Quote" at bounding box center [570, 332] width 53 height 20
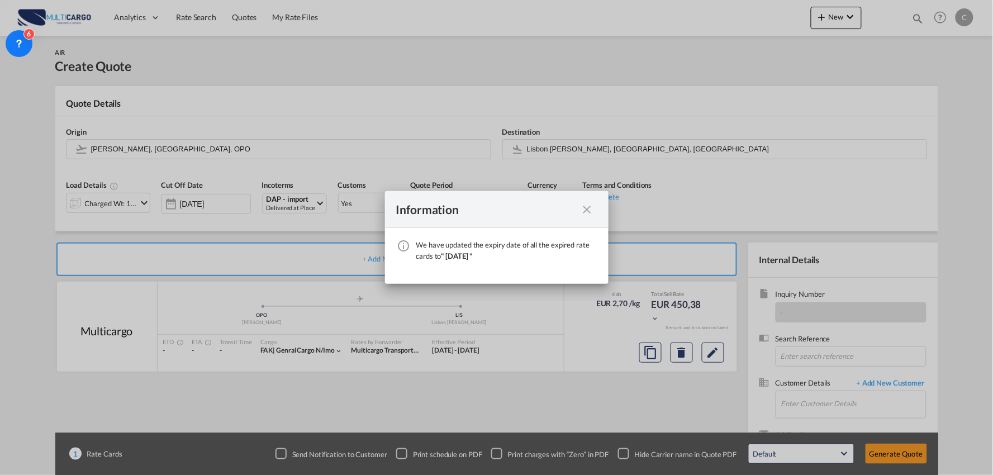
click at [588, 211] on md-icon "icon-close fg-AAA8AD cursor" at bounding box center [587, 209] width 13 height 13
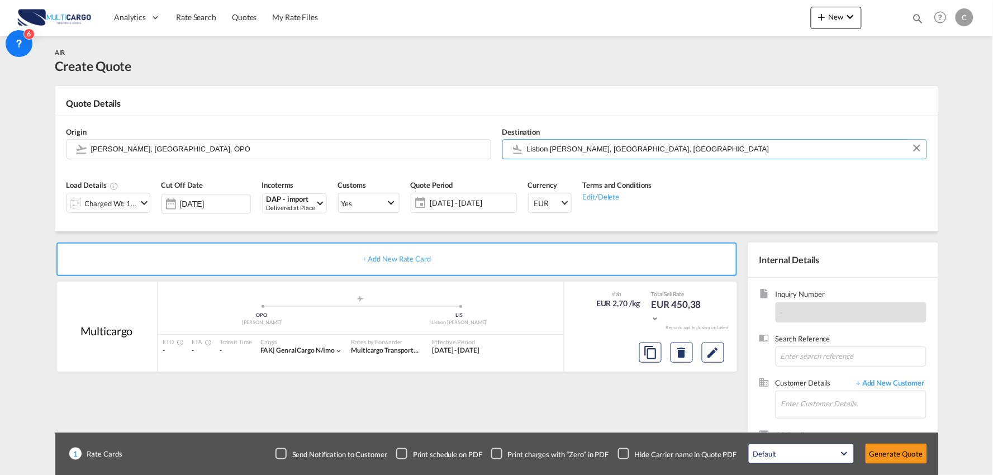
click at [561, 149] on input "Lisbon Portela, Lisbon, LIS" at bounding box center [724, 149] width 394 height 20
click at [152, 141] on input "Francisco de Sá Carneiro, Porto, OPO" at bounding box center [288, 149] width 394 height 20
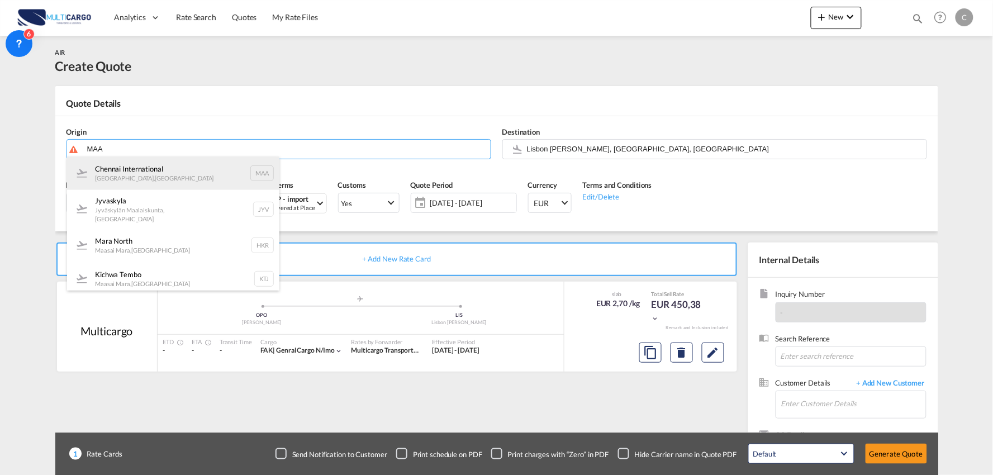
click at [148, 174] on div "Chennai International Chennai , India MAA" at bounding box center [173, 173] width 212 height 34
type input "Chennai International, Chennai, MAA"
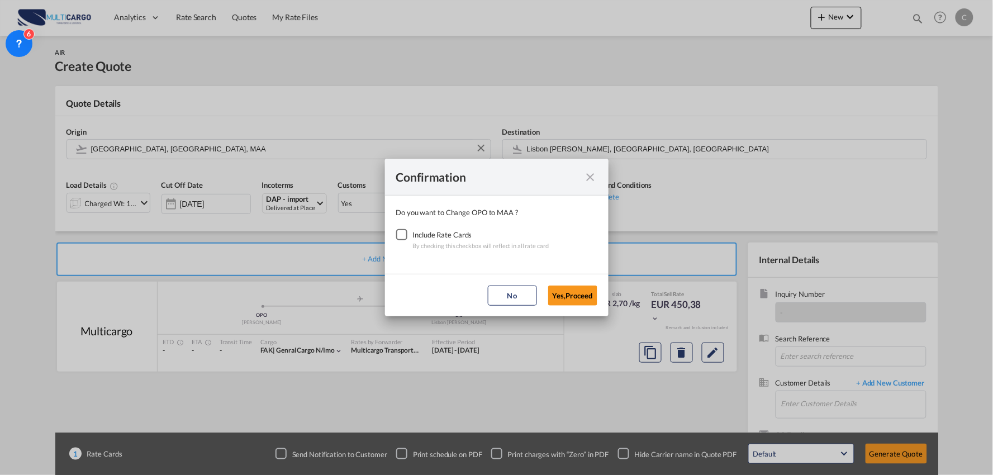
click at [404, 231] on div "Checkbox No Ink" at bounding box center [401, 234] width 11 height 11
click at [615, 303] on div "Confirmation Do you want to Change OPO to MAA ? Include Rate Cards By checking …" at bounding box center [496, 237] width 993 height 475
click at [585, 302] on button "Yes,Proceed" at bounding box center [572, 296] width 49 height 20
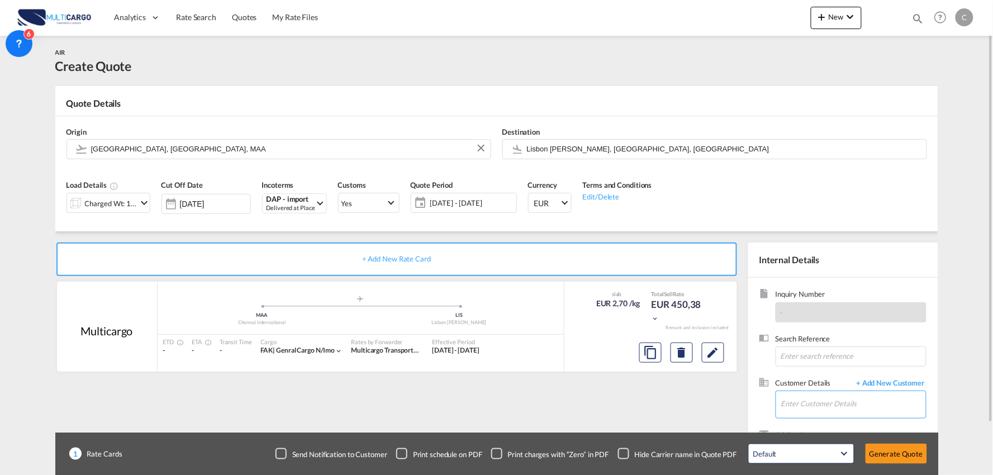
click at [883, 402] on input "Enter Customer Details" at bounding box center [853, 403] width 145 height 25
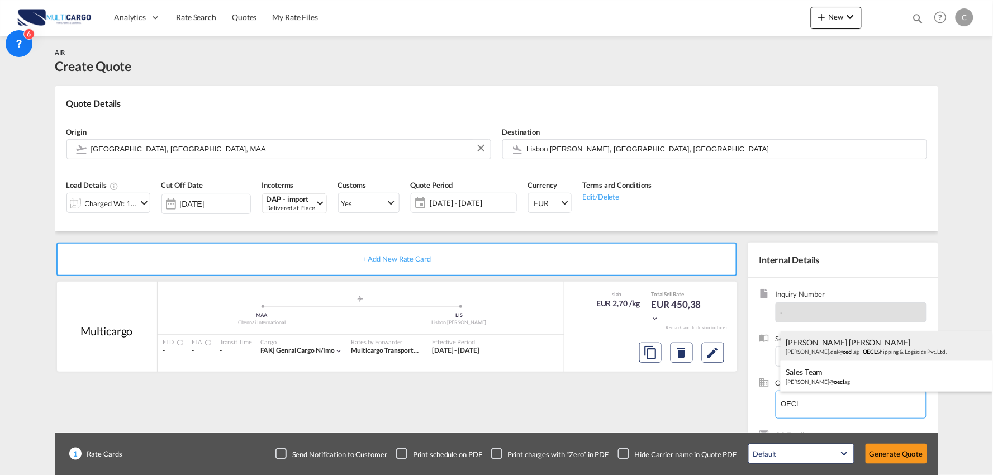
click at [834, 347] on div "Rohit Kumar Rohit Kumar rohitkumar.del@ oecl .sg | OECL Shipping & Logistics Pv…" at bounding box center [887, 346] width 212 height 30
type input "OECL Shipping & Logistics Pvt. Ltd., Rohit Kumar Rohit Kumar, rohitkumar.del@oe…"
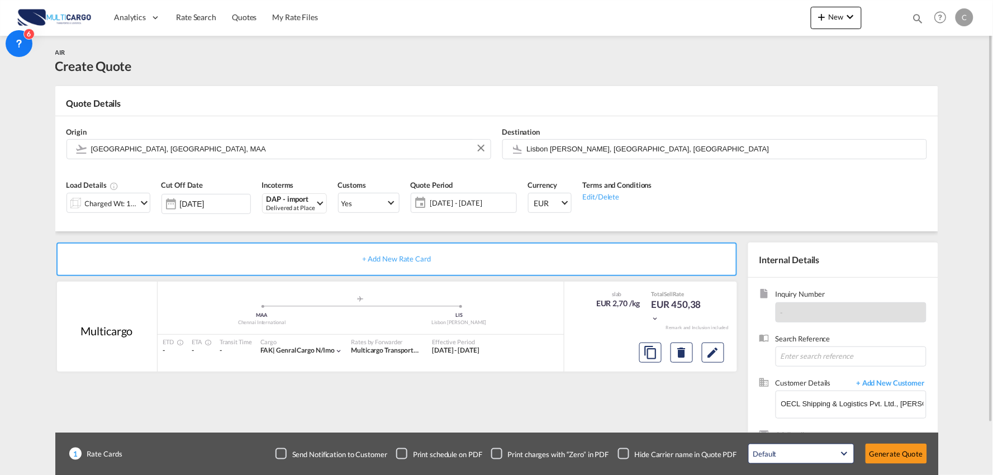
click at [623, 452] on div "Checkbox No Ink" at bounding box center [623, 453] width 11 height 11
click at [518, 415] on div "+ Add New Rate Card Multicargo added by you .a{fill:#aaa8ad;} .a{fill:#aaa8ad;}…" at bounding box center [398, 360] width 687 height 234
click at [105, 201] on div "Charged Wt: 166,67 KG" at bounding box center [111, 204] width 53 height 16
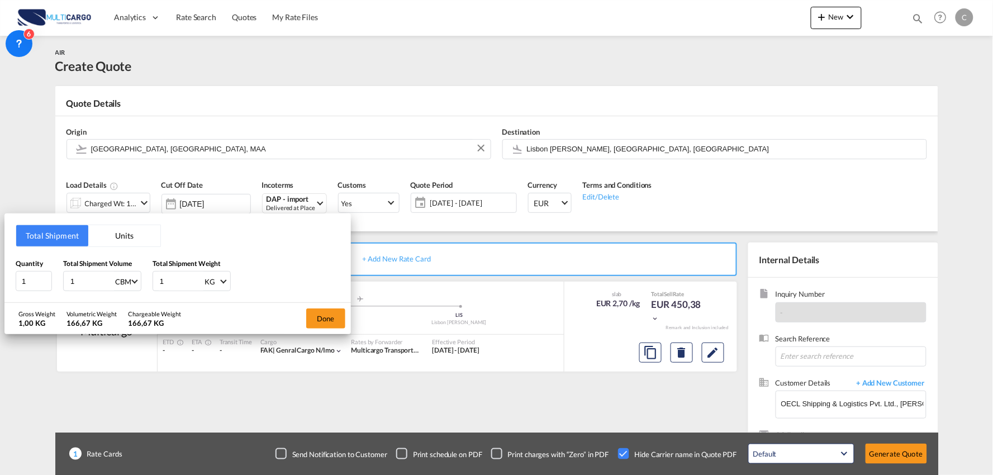
drag, startPoint x: 34, startPoint y: 284, endPoint x: 12, endPoint y: 284, distance: 21.8
click at [23, 284] on div "Quantity 1 Total Shipment Volume 1 CBM CBM CFT KG LB Total Shipment Weight 1 KG…" at bounding box center [178, 275] width 324 height 34
drag, startPoint x: 34, startPoint y: 282, endPoint x: -31, endPoint y: 284, distance: 64.9
click at [0, 284] on html "Analytics Reports Dashboard Rate Search Quotes My Rate Files" at bounding box center [496, 237] width 993 height 475
click at [120, 289] on div "Quantity 1 Total Shipment Volume 1 CBM CBM CFT KG LB Total Shipment Weight 1 KG…" at bounding box center [178, 275] width 324 height 34
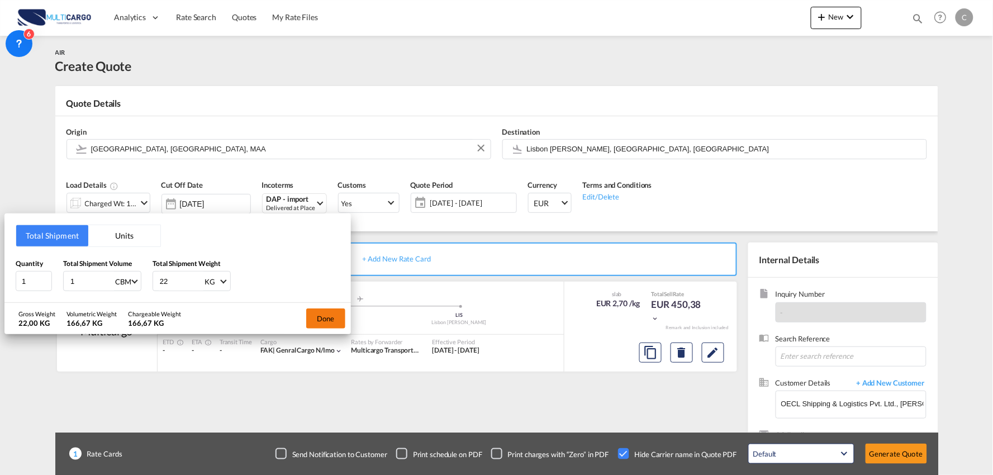
type input "22"
click at [321, 320] on button "Done" at bounding box center [325, 318] width 39 height 20
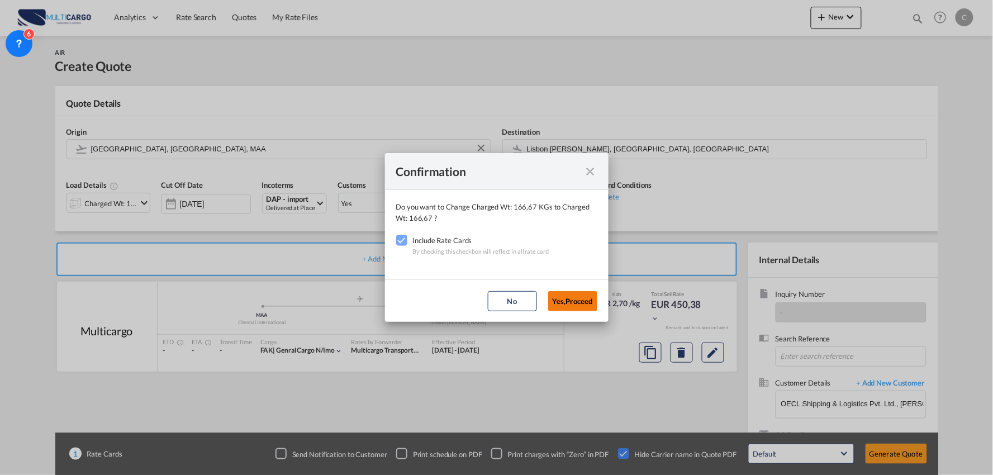
click at [565, 297] on button "Yes,Proceed" at bounding box center [572, 301] width 49 height 20
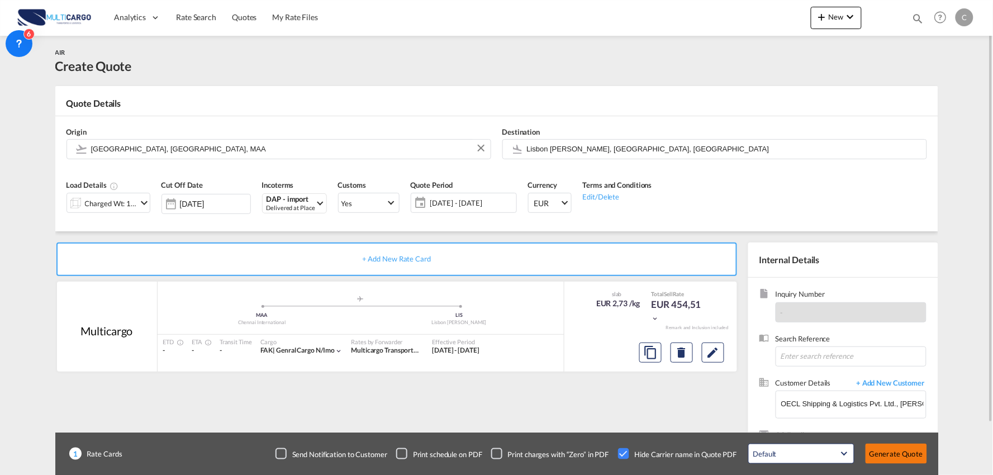
click at [884, 454] on button "Generate Quote" at bounding box center [896, 454] width 61 height 20
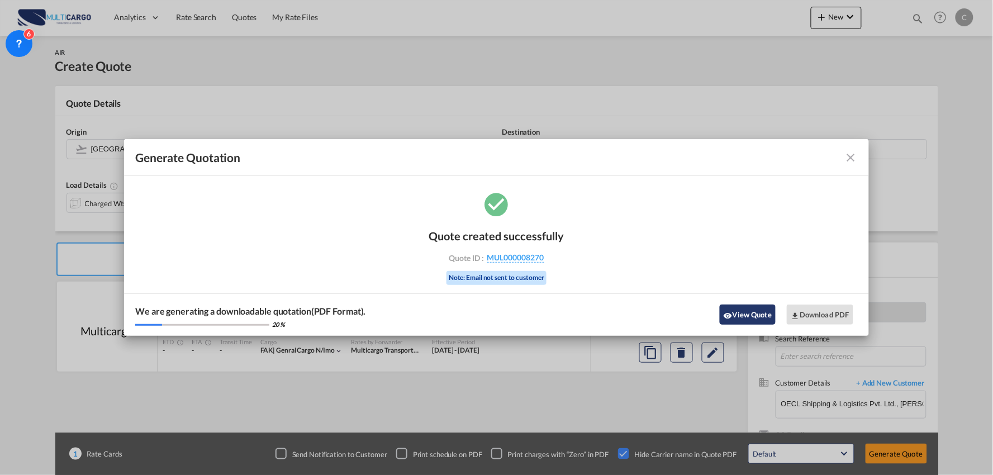
click at [743, 308] on button "View Quote" at bounding box center [748, 315] width 56 height 20
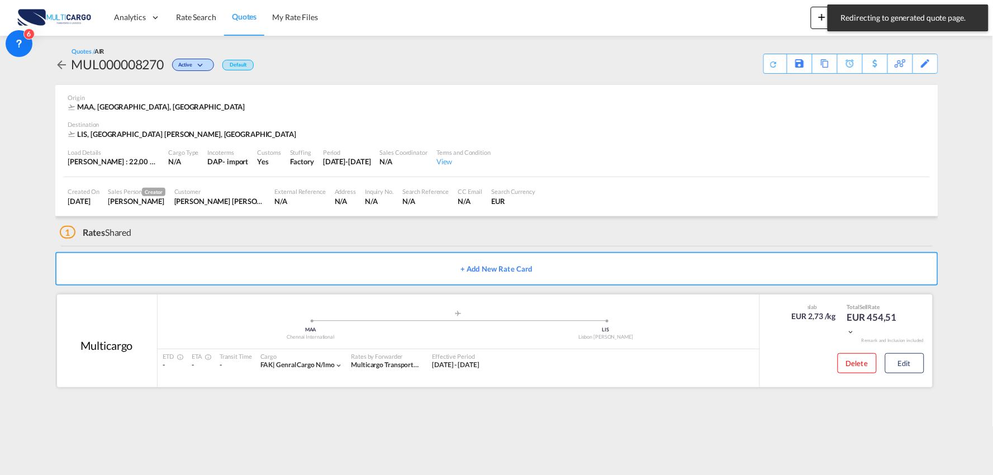
click at [912, 375] on div "Delete Edit" at bounding box center [876, 367] width 95 height 30
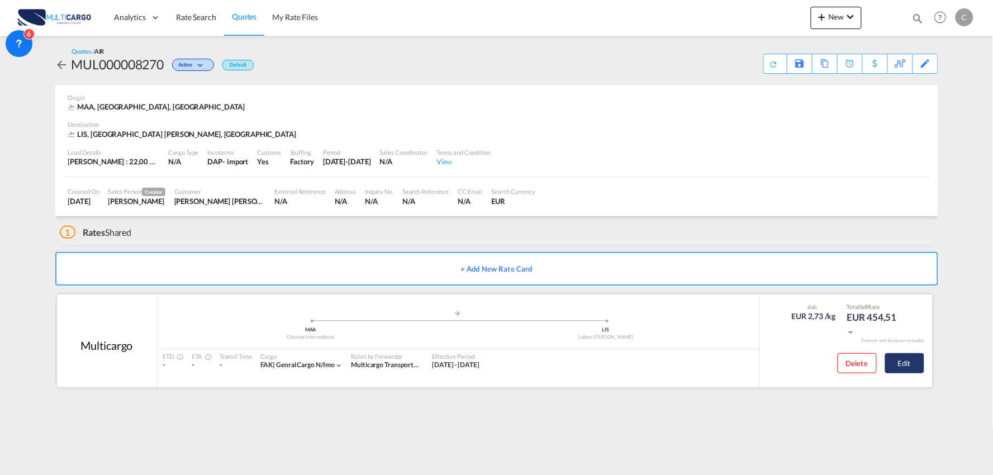
click at [922, 356] on button "Edit" at bounding box center [904, 363] width 39 height 20
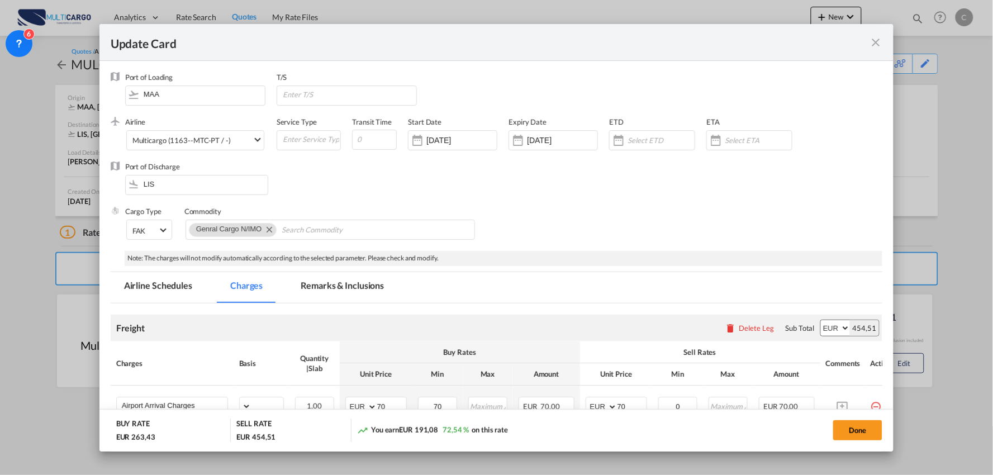
select select "per_bl"
select select "per_kg"
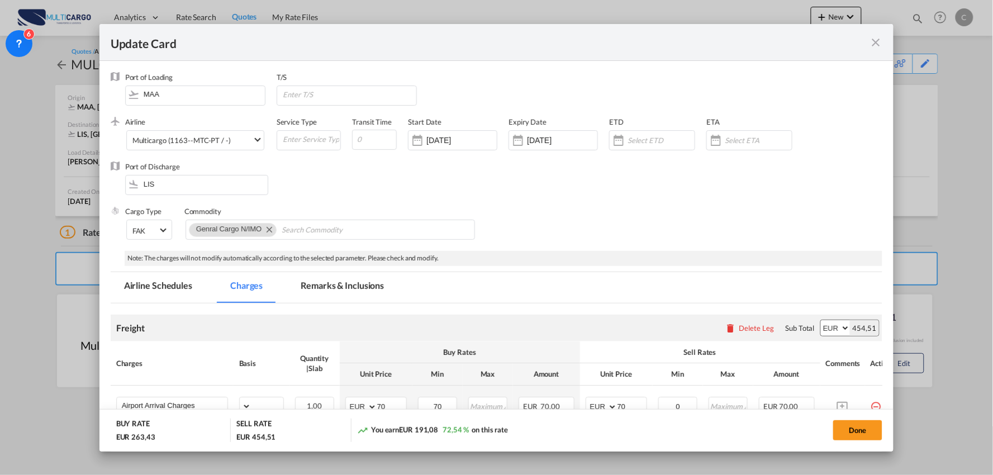
select select "per_shipment"
select select "per_bl"
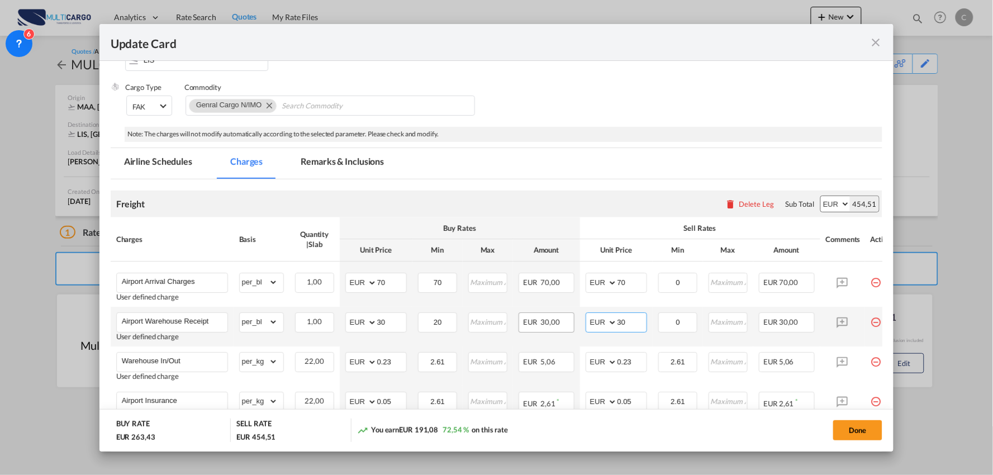
drag, startPoint x: 629, startPoint y: 321, endPoint x: 572, endPoint y: 326, distance: 57.2
click at [583, 325] on td "AED AFN ALL AMD ANG AOA ARS AUD AWG AZN BAM BBD BDT BGN BHD BIF BMD BND BOB BRL…" at bounding box center [616, 327] width 73 height 40
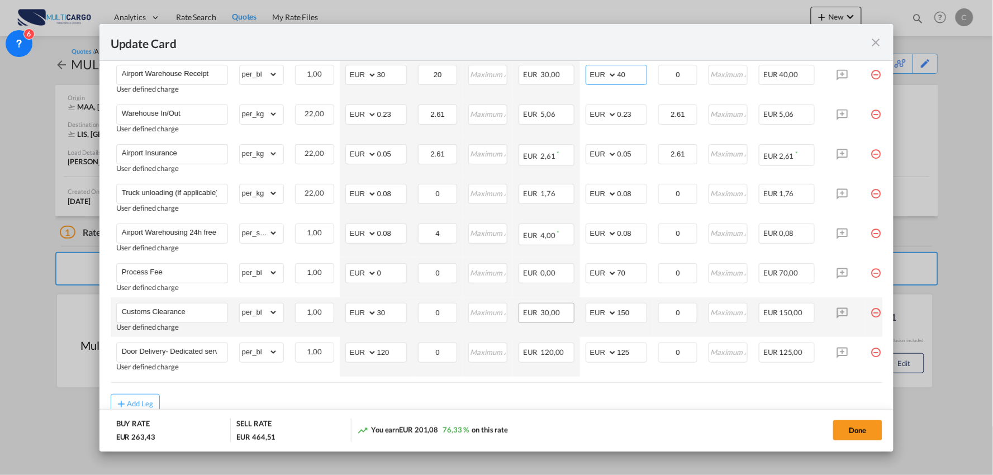
scroll to position [372, 0]
type input "40"
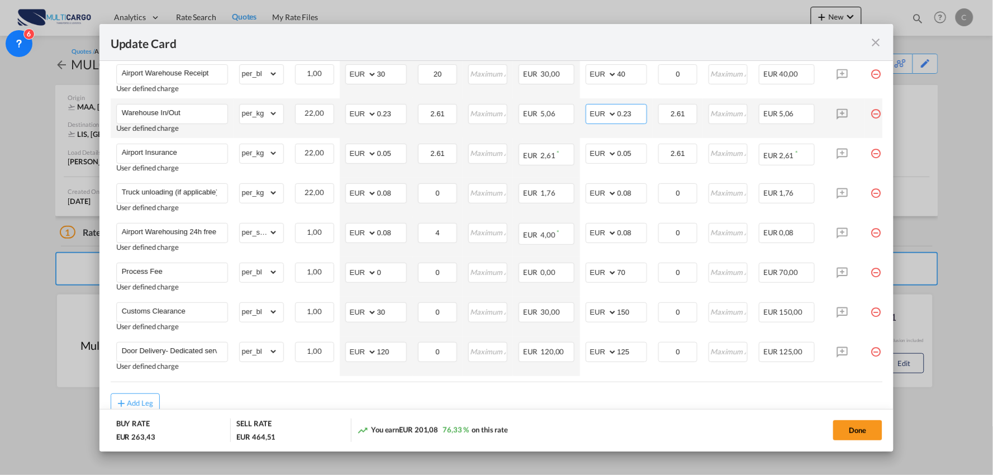
click at [644, 115] on input "0.23" at bounding box center [632, 113] width 29 height 17
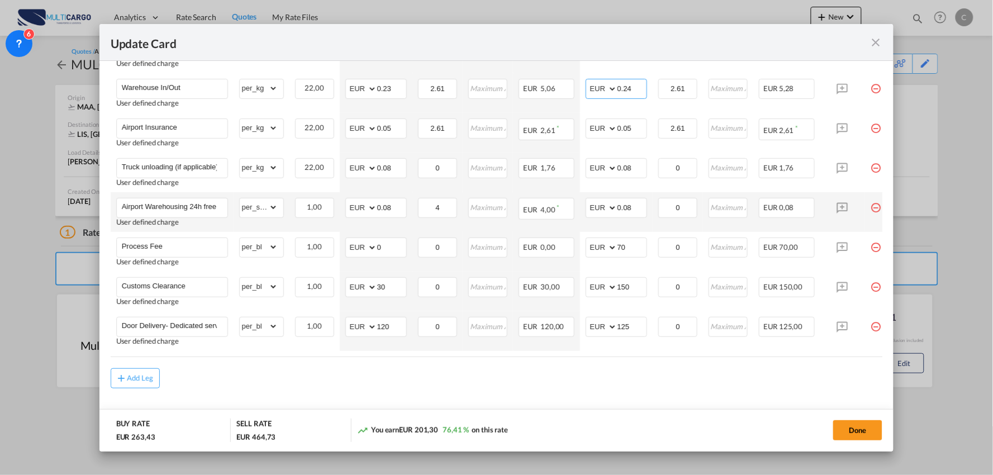
scroll to position [419, 0]
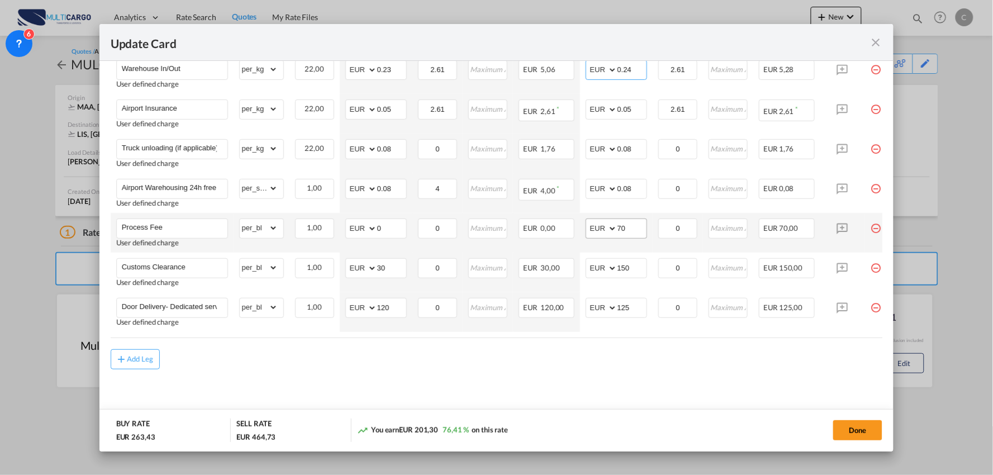
type input "0.24"
click at [634, 225] on input "70" at bounding box center [632, 227] width 29 height 17
type input "75"
drag, startPoint x: 559, startPoint y: 383, endPoint x: 565, endPoint y: 374, distance: 10.1
click at [560, 383] on md-content "Freight Please enter leg name Leg Name Already Exists Delete Leg Sub Total AED …" at bounding box center [497, 155] width 772 height 536
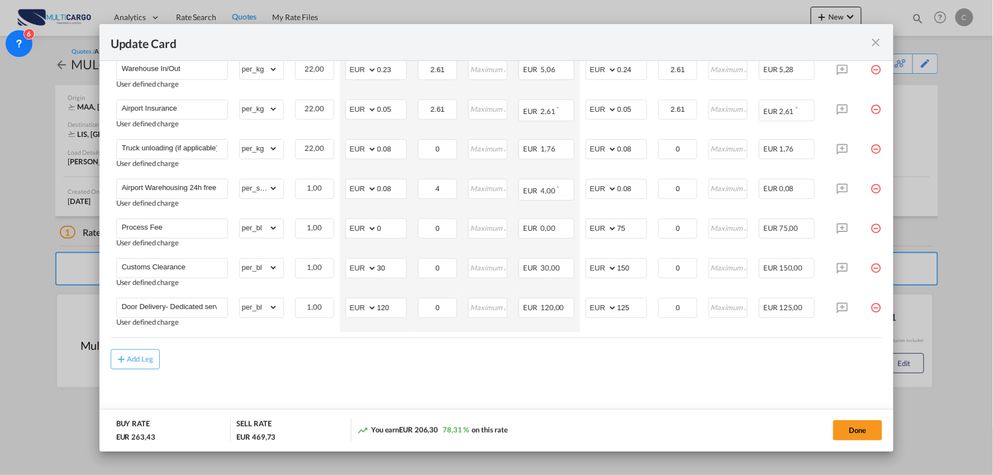
click at [354, 366] on div "Add Leg" at bounding box center [497, 359] width 772 height 20
click at [350, 371] on md-content "Freight Please enter leg name Leg Name Already Exists Delete Leg Sub Total AED …" at bounding box center [497, 155] width 772 height 536
click at [331, 365] on div "Add Leg" at bounding box center [497, 359] width 772 height 20
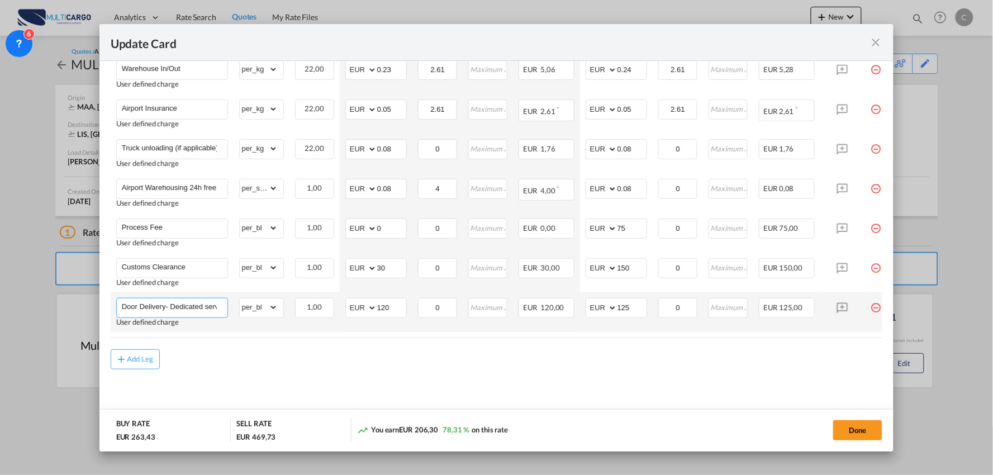
click at [208, 302] on input "Door Delivery- Dedicated service" at bounding box center [175, 306] width 106 height 17
click at [208, 303] on input "Door Delivery- Dedicated service" at bounding box center [175, 306] width 106 height 17
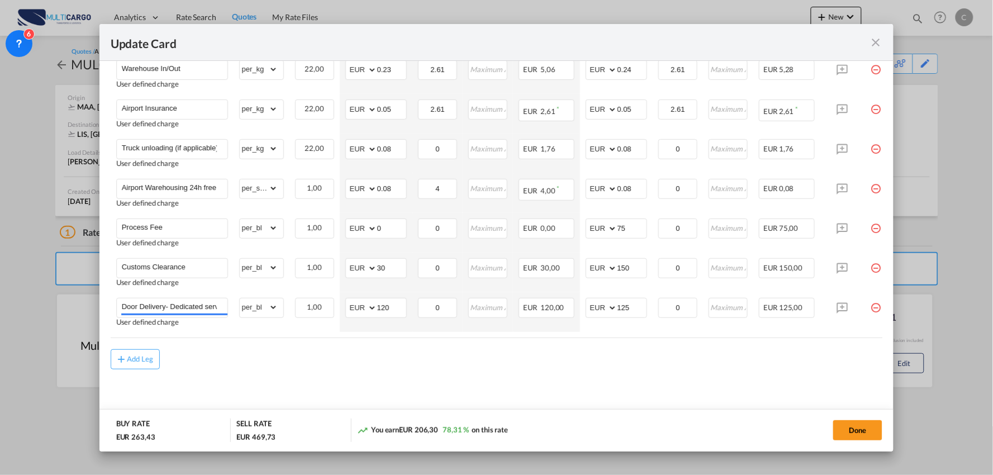
click at [522, 398] on md-content "Freight Please enter leg name Leg Name Already Exists Delete Leg Sub Total AED …" at bounding box center [497, 155] width 772 height 536
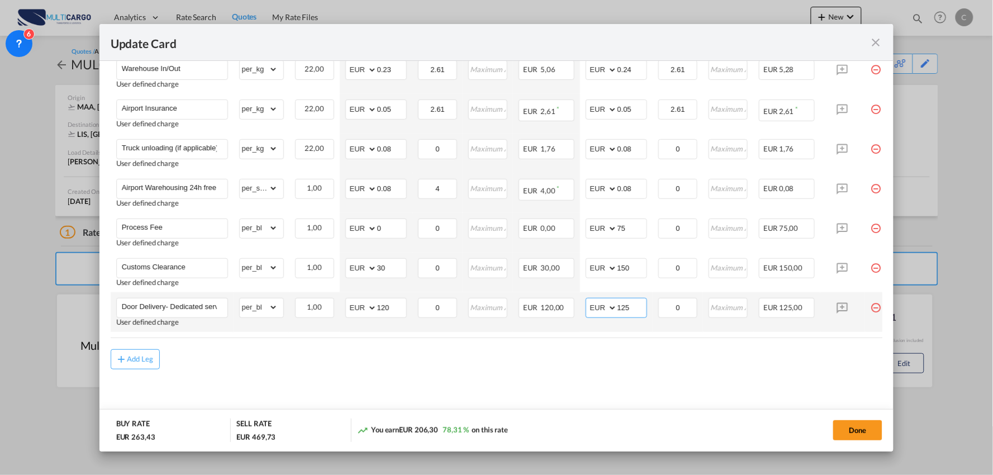
click at [643, 305] on input "125" at bounding box center [632, 306] width 29 height 17
drag, startPoint x: 643, startPoint y: 305, endPoint x: 563, endPoint y: 305, distance: 79.9
click at [596, 305] on md-input-container "AED AFN ALL AMD ANG AOA ARS AUD AWG AZN BAM BBD BDT BGN BHD BIF BMD BND BOB BRL…" at bounding box center [616, 308] width 61 height 20
type input "180"
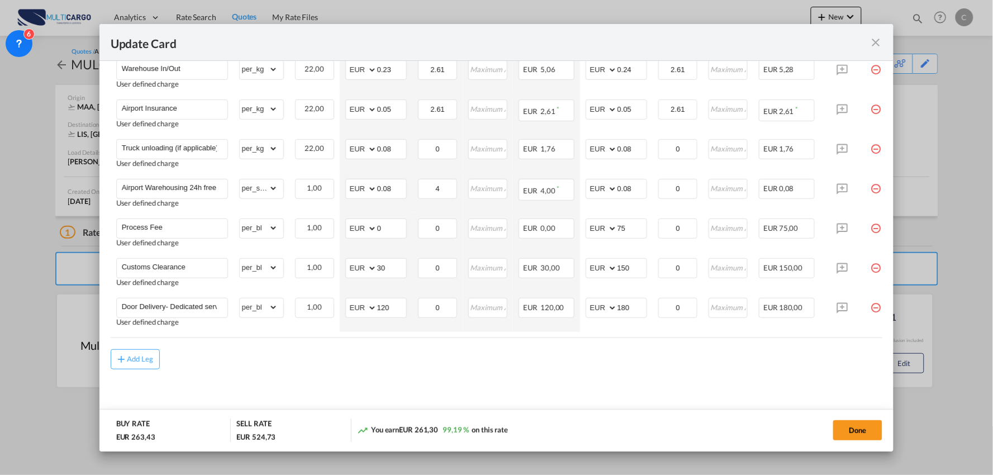
click at [482, 382] on md-content "Freight Please enter leg name Leg Name Already Exists Delete Leg Sub Total AED …" at bounding box center [497, 155] width 772 height 536
drag, startPoint x: 350, startPoint y: 390, endPoint x: 199, endPoint y: 376, distance: 151.6
click at [350, 390] on md-content "Freight Please enter leg name Leg Name Already Exists Delete Leg Sub Total AED …" at bounding box center [497, 155] width 772 height 536
